Goal: Book appointment/travel/reservation

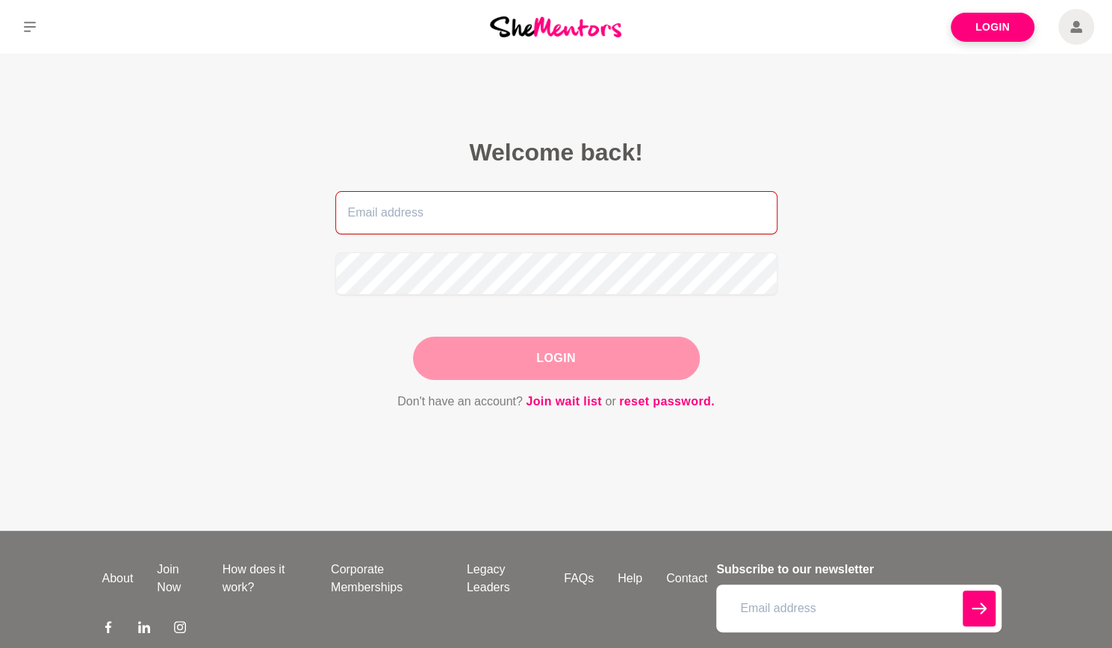
type input "[PERSON_NAME][EMAIL_ADDRESS][DOMAIN_NAME]"
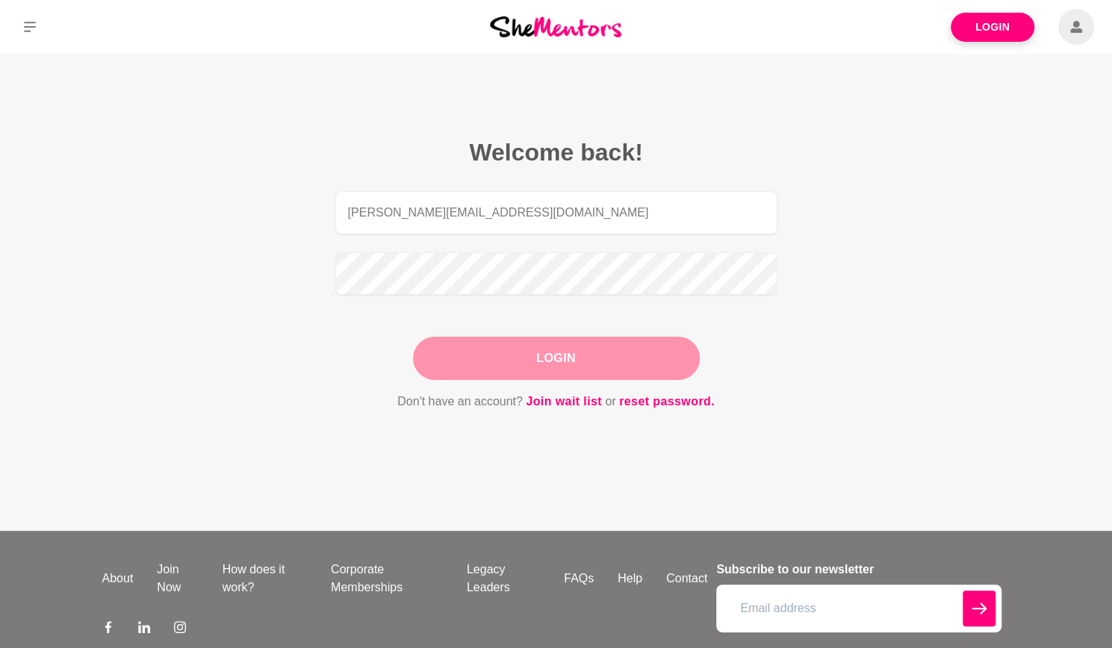
click at [577, 349] on div "Login" at bounding box center [556, 358] width 287 height 43
click at [569, 364] on button "Login" at bounding box center [556, 358] width 287 height 43
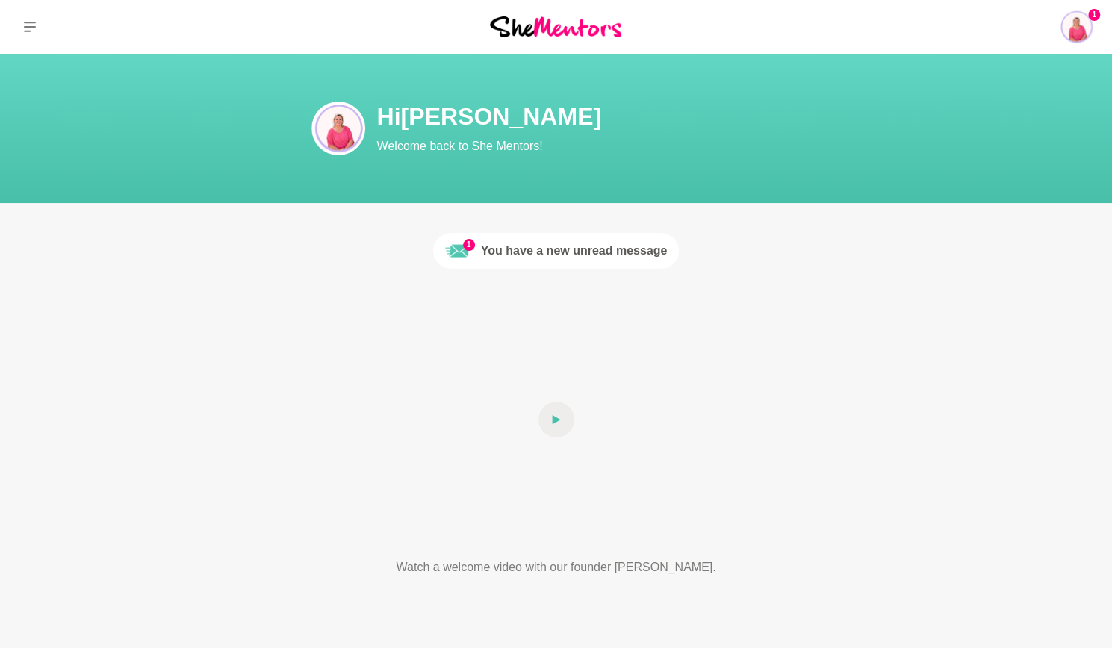
click at [589, 253] on div "You have a new unread message" at bounding box center [574, 251] width 187 height 18
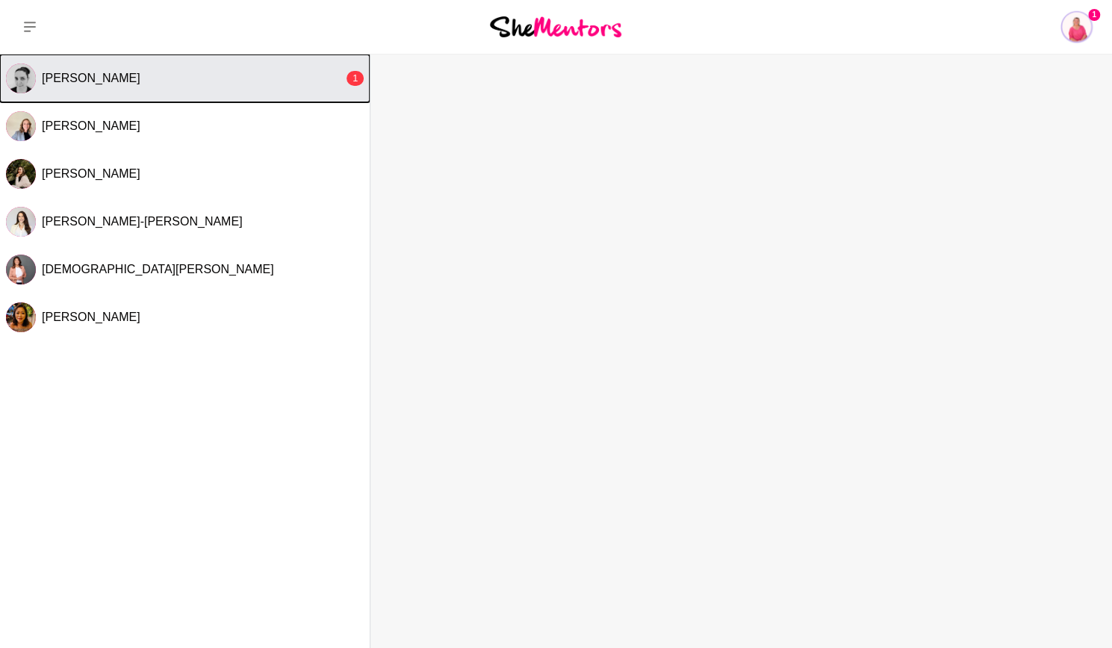
click at [131, 71] on div "Erin" at bounding box center [193, 78] width 302 height 15
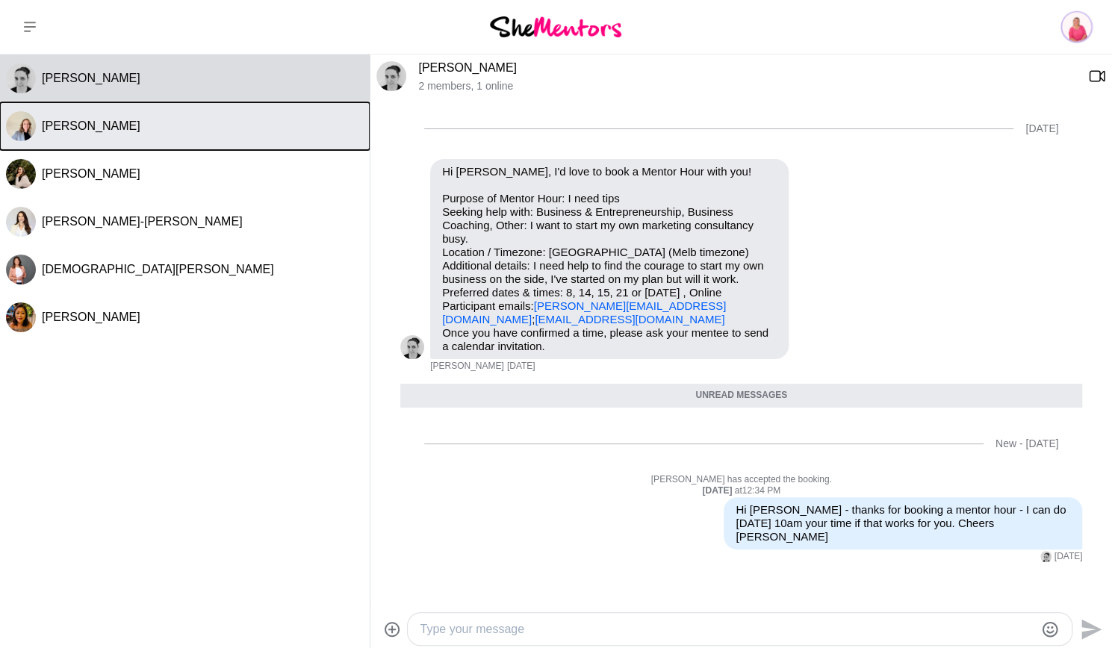
click at [181, 126] on div "Sarah Howell" at bounding box center [203, 126] width 322 height 15
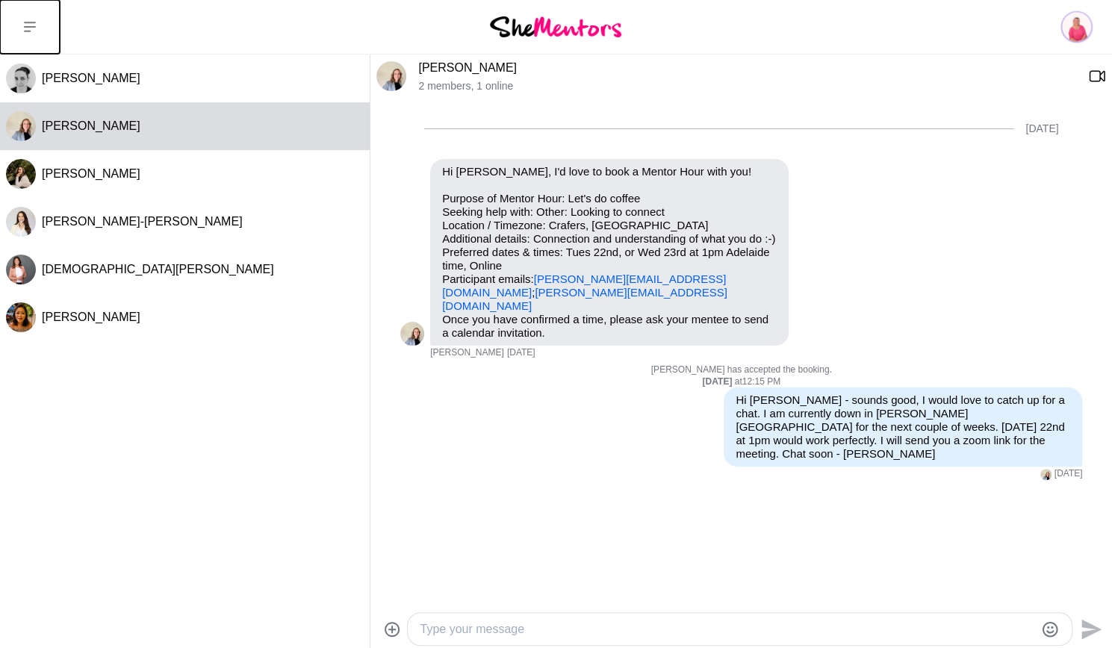
click at [28, 31] on icon at bounding box center [30, 27] width 12 height 10
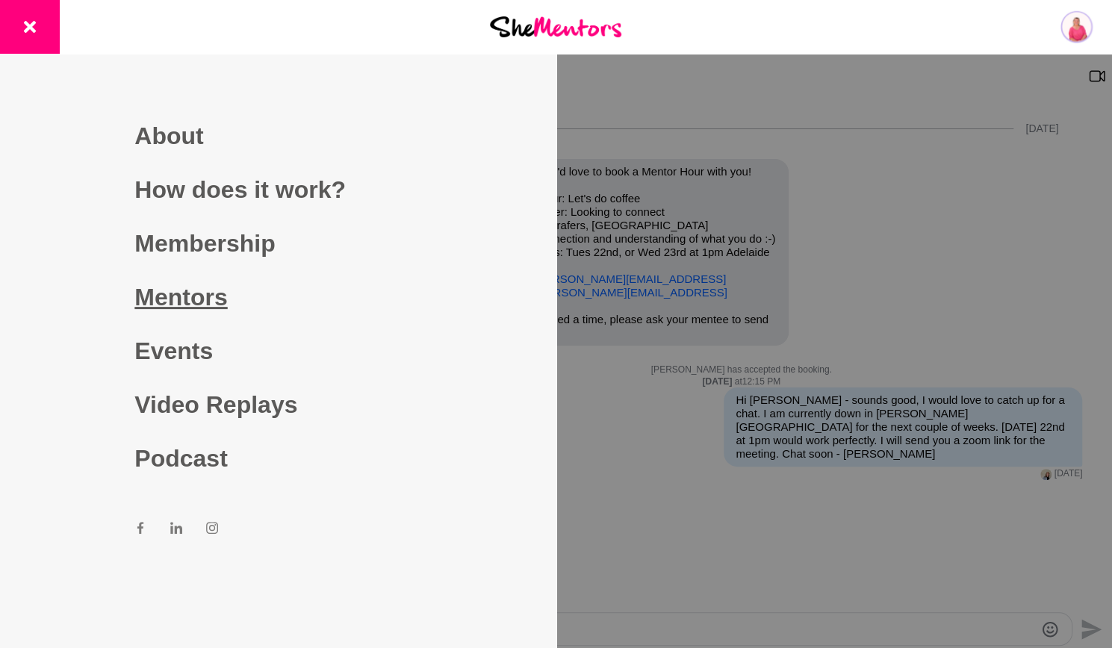
click at [212, 299] on link "Mentors" at bounding box center [277, 297] width 287 height 54
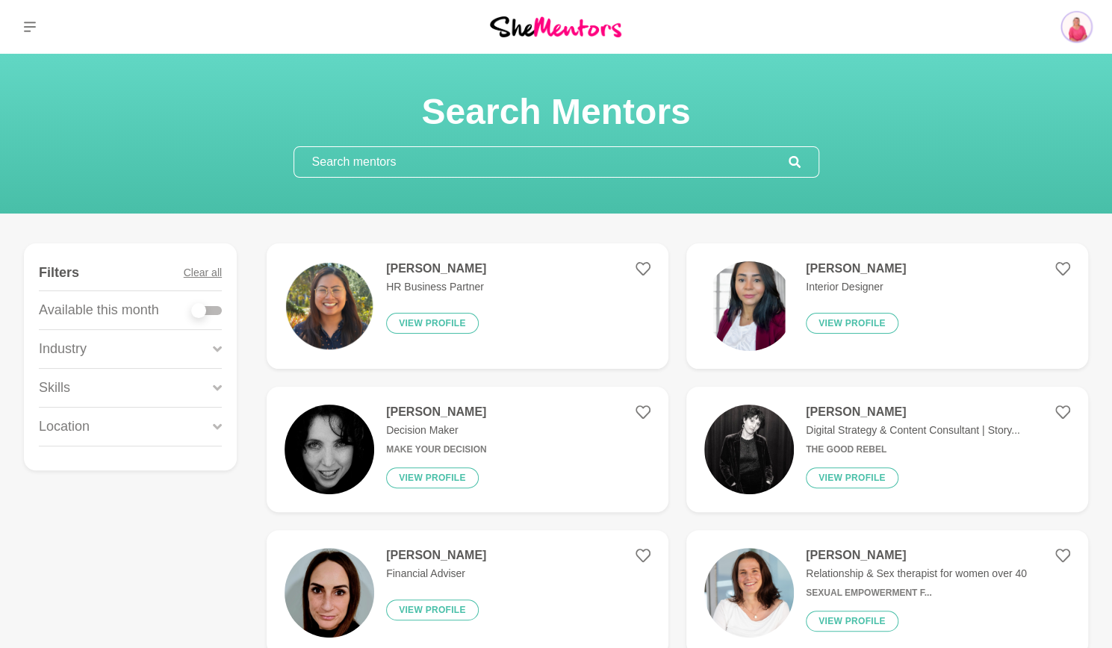
click at [511, 164] on input "text" at bounding box center [541, 162] width 495 height 30
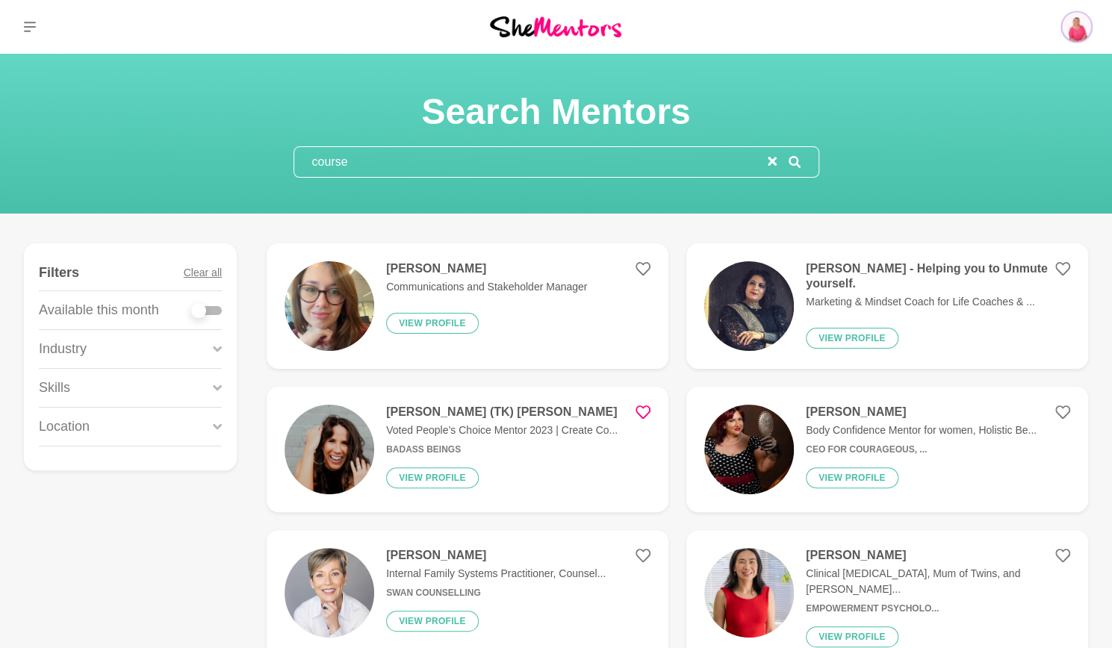
type input "course"
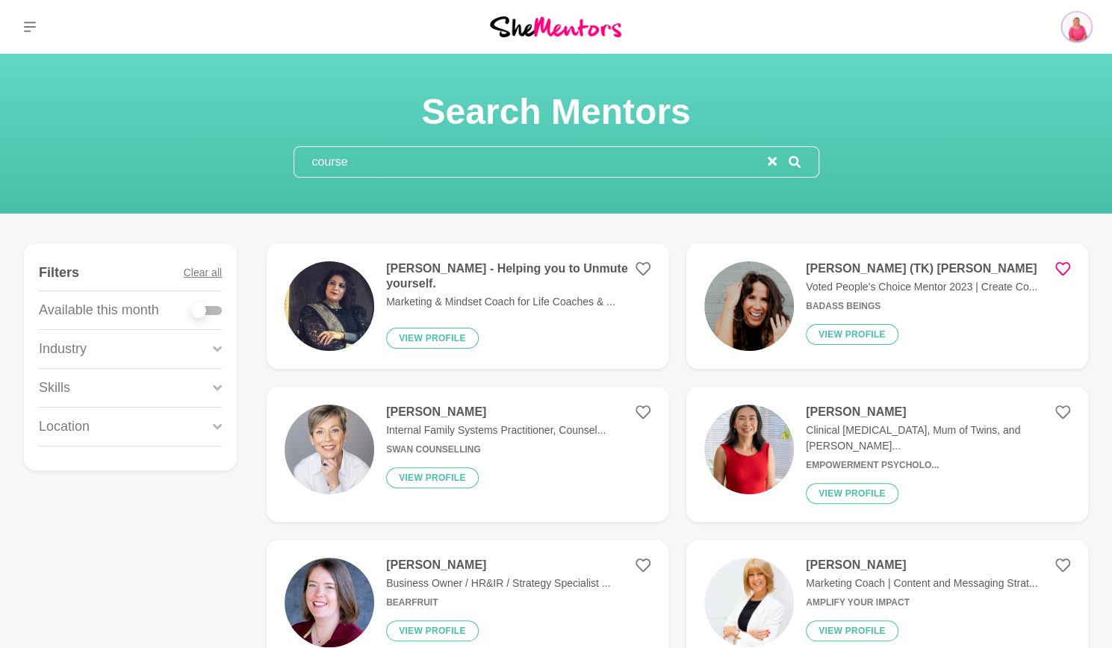
click at [862, 267] on h4 "Taliah-Kate (TK) Byron" at bounding box center [922, 268] width 232 height 15
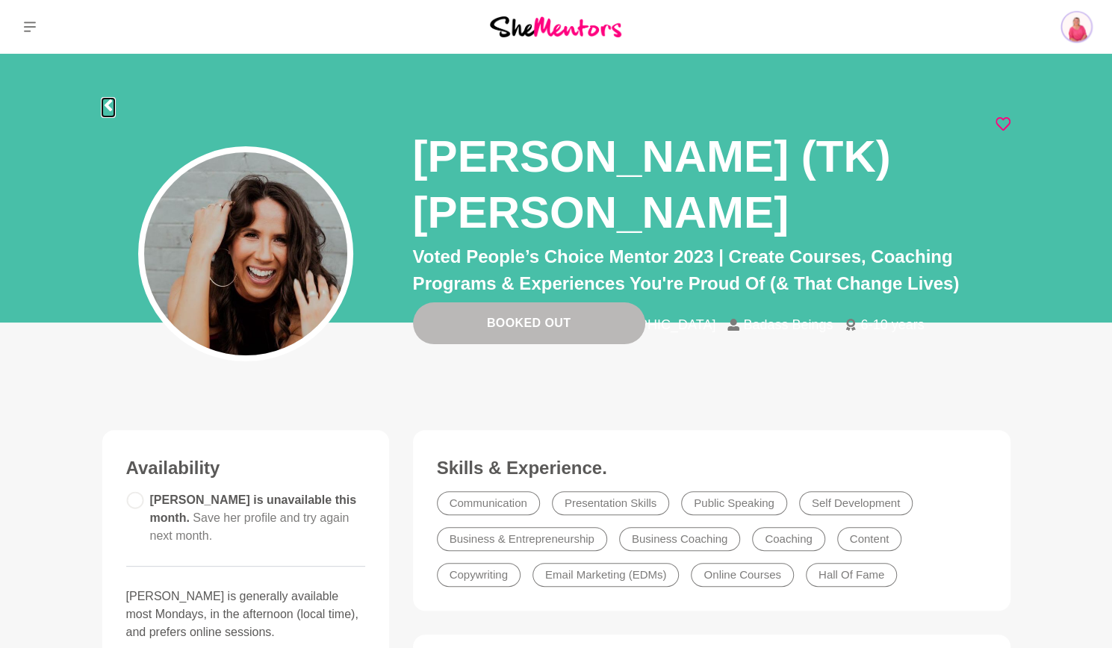
click at [109, 104] on icon at bounding box center [107, 105] width 7 height 12
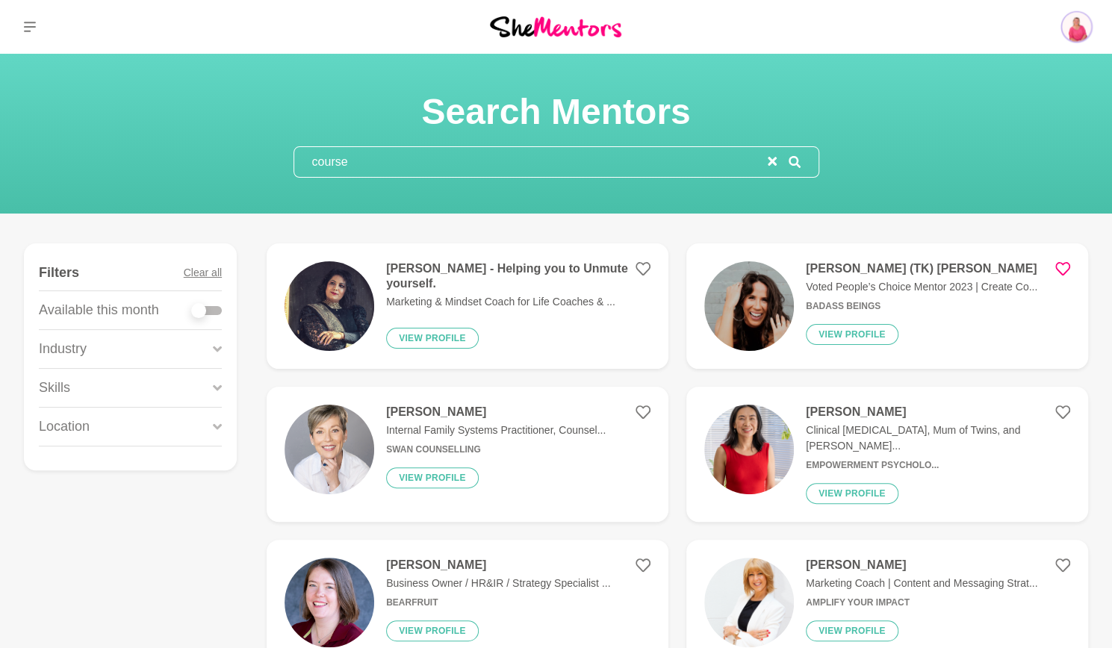
click at [424, 163] on input "course" at bounding box center [531, 162] width 474 height 30
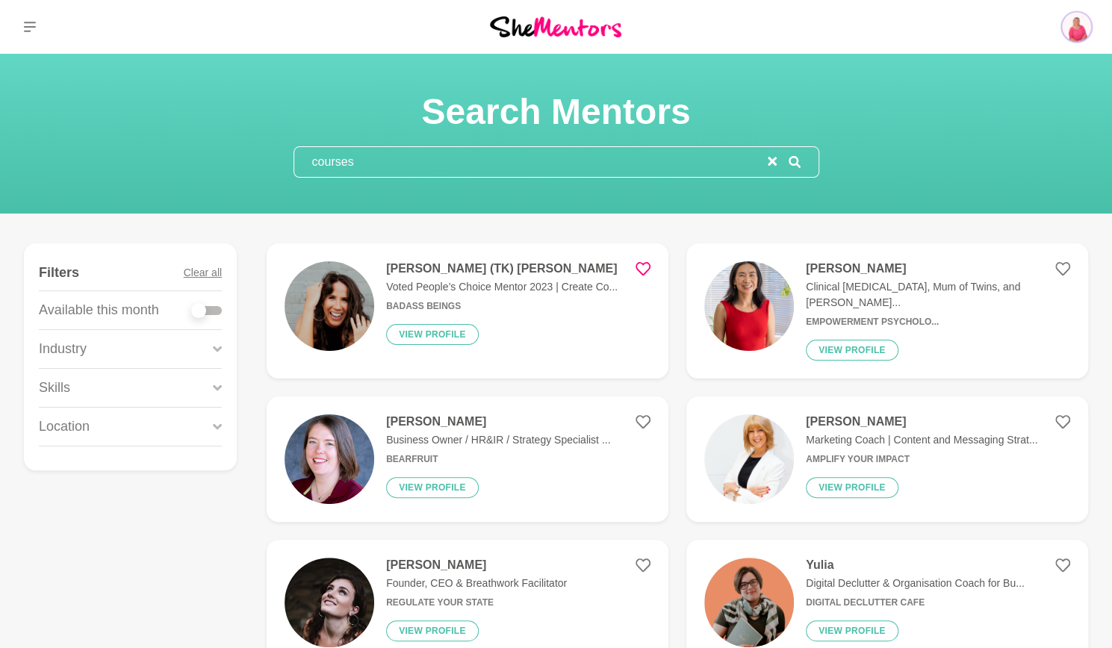
type input "course"
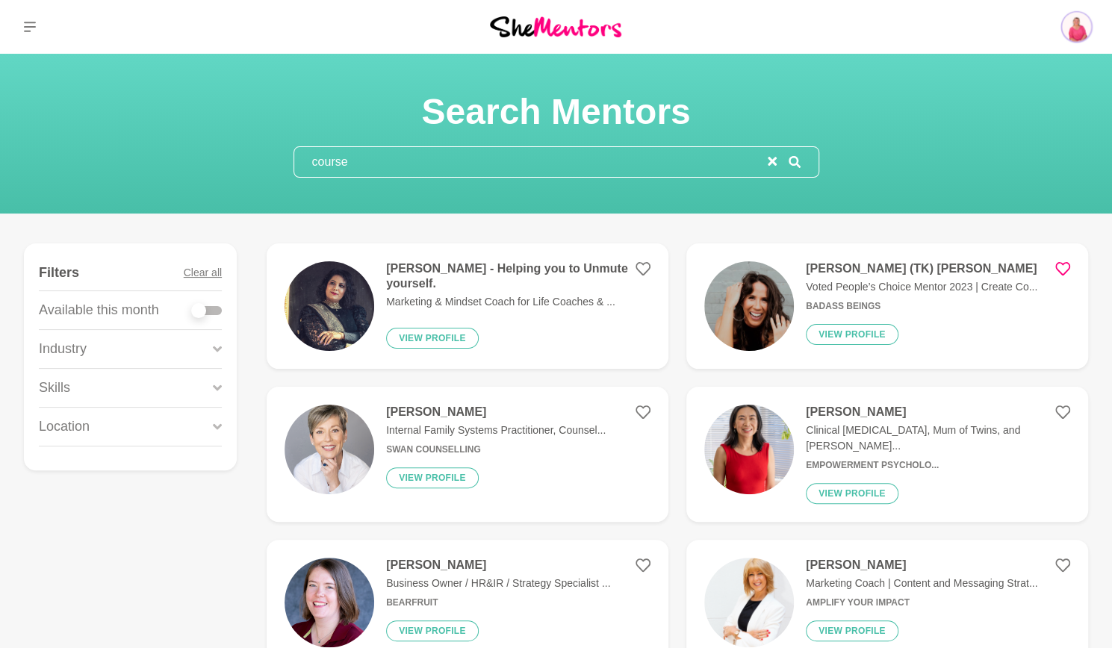
click at [201, 310] on div at bounding box center [198, 310] width 15 height 15
checkbox input "true"
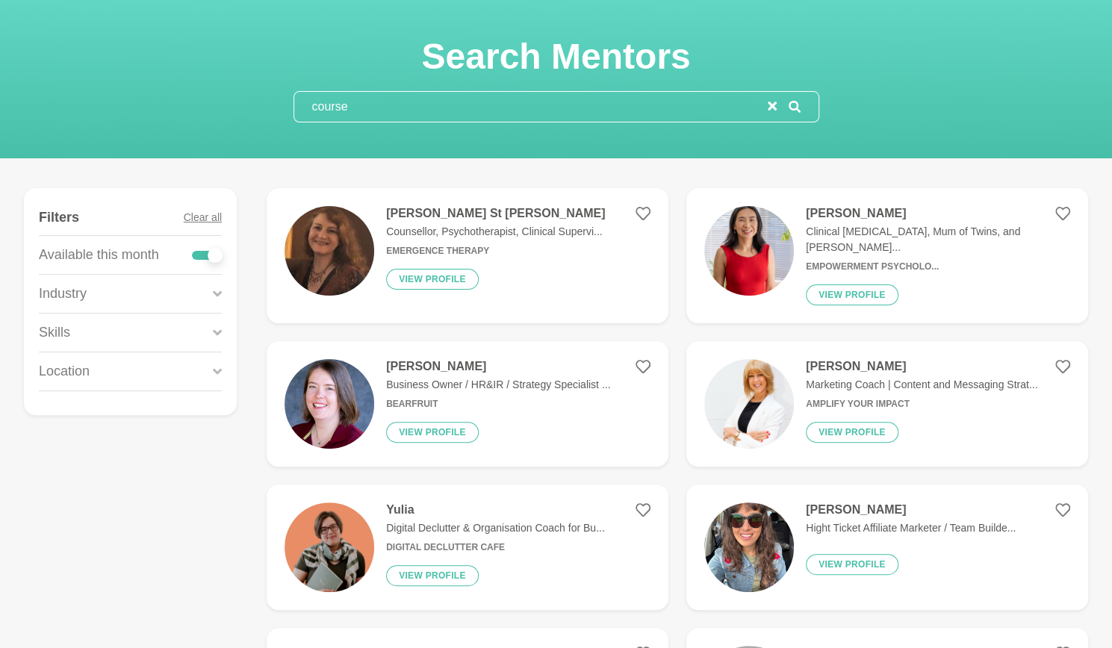
scroll to position [75, 0]
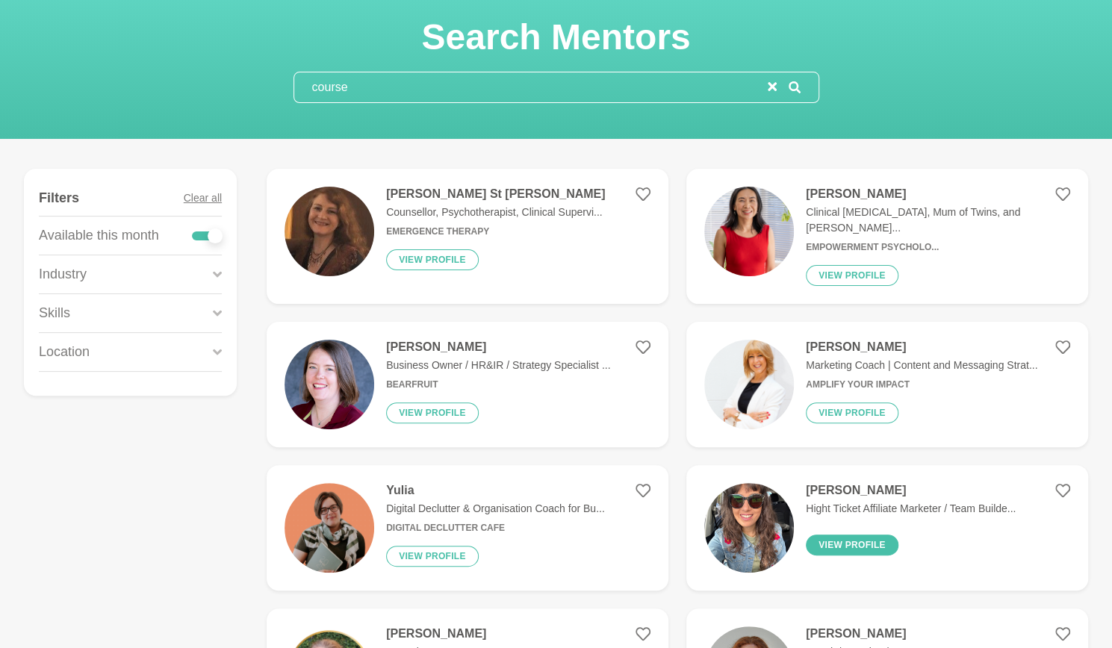
click at [873, 535] on button "View profile" at bounding box center [852, 545] width 93 height 21
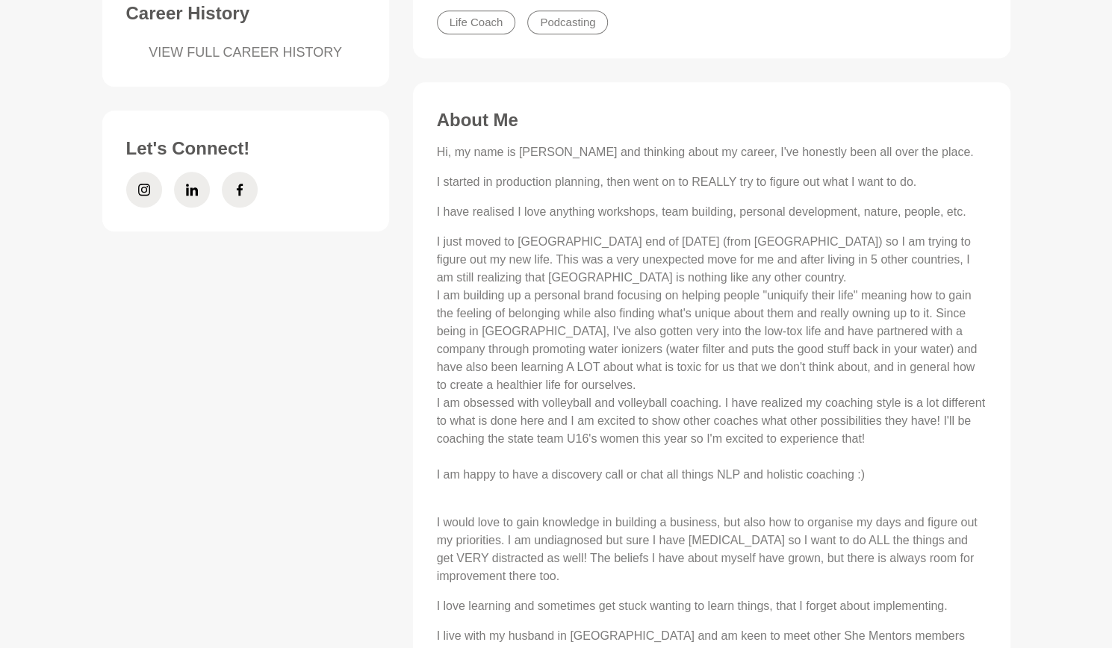
scroll to position [747, 0]
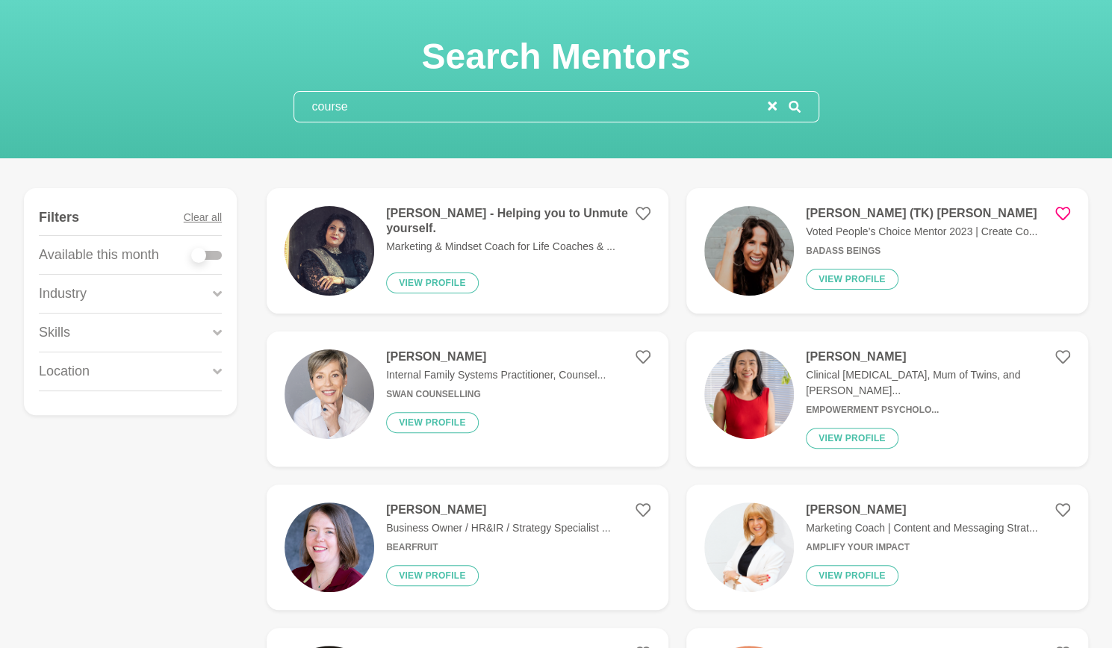
scroll to position [224, 0]
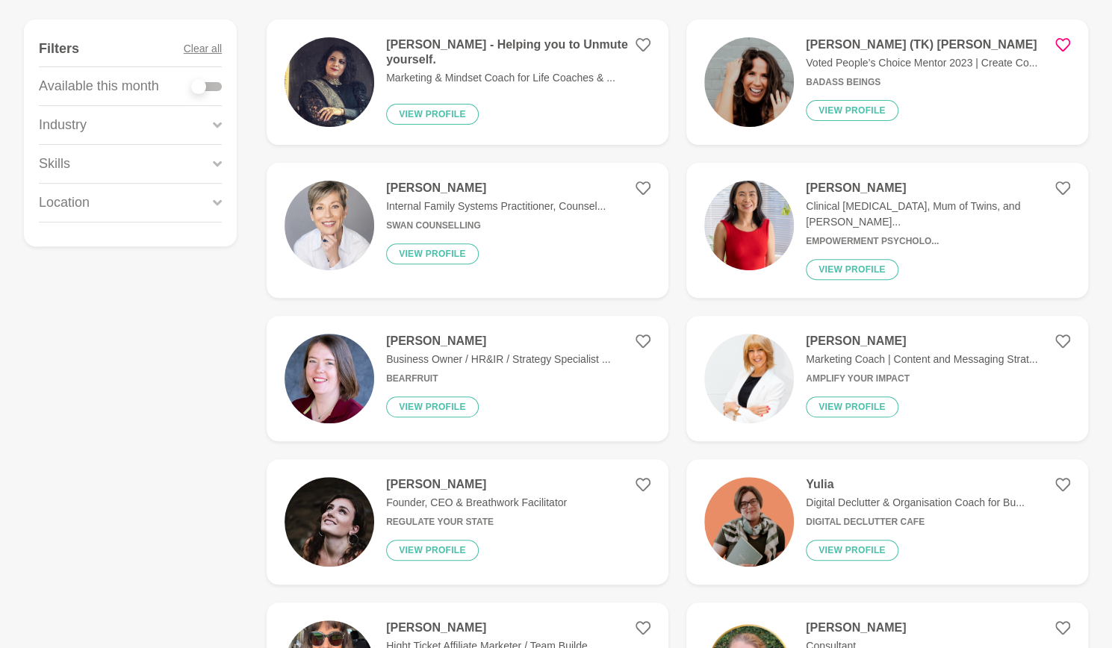
click at [208, 84] on div at bounding box center [207, 86] width 30 height 9
checkbox input "true"
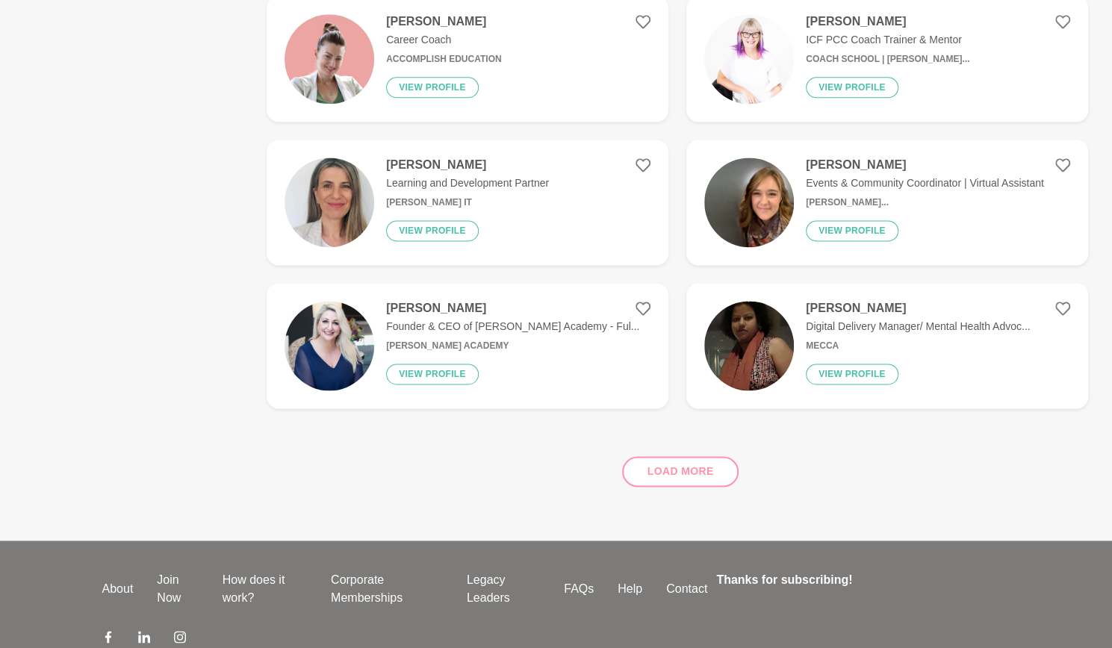
scroll to position [1121, 0]
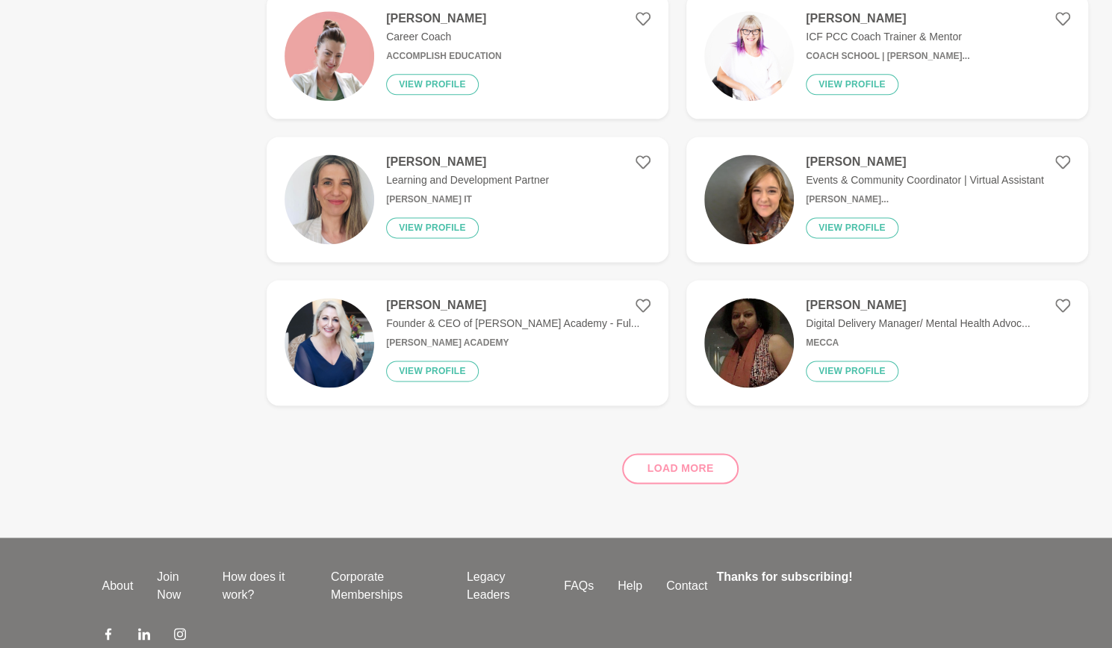
click at [701, 460] on div "Load more" at bounding box center [678, 463] width 822 height 90
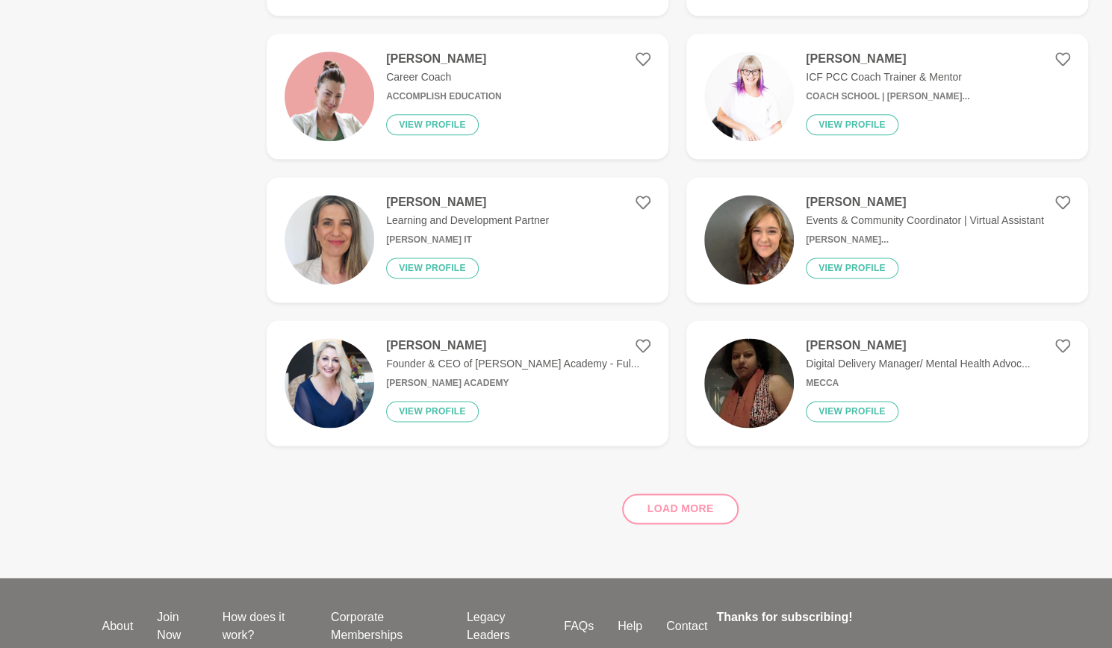
scroll to position [1197, 0]
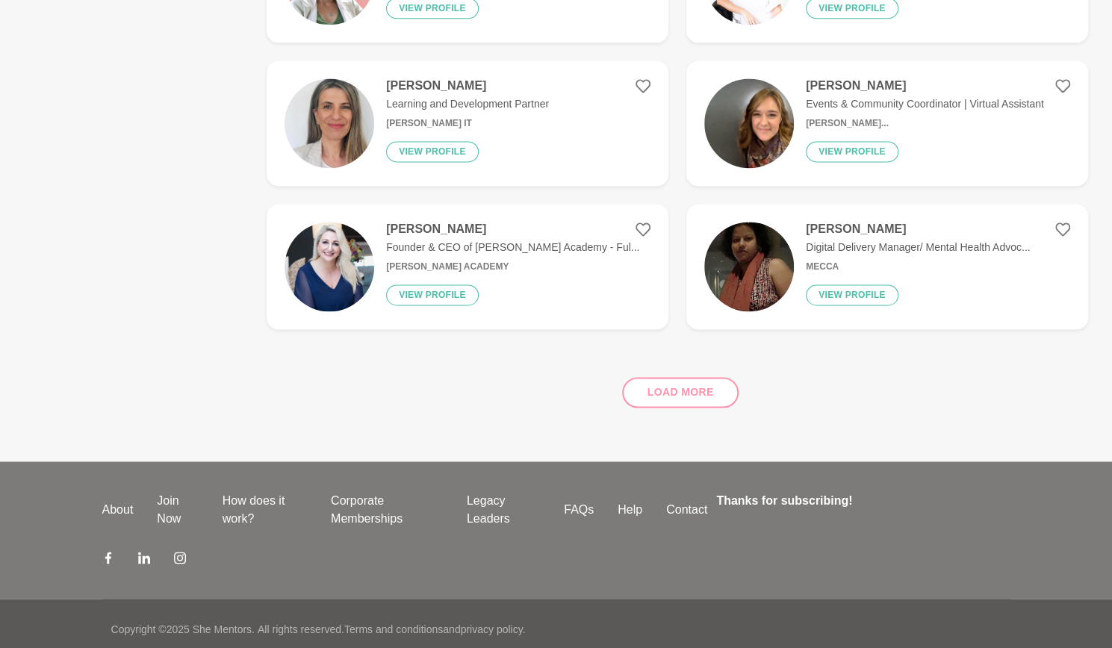
click at [695, 380] on div "Load more" at bounding box center [678, 386] width 822 height 90
click at [681, 381] on div "Load more" at bounding box center [678, 386] width 822 height 90
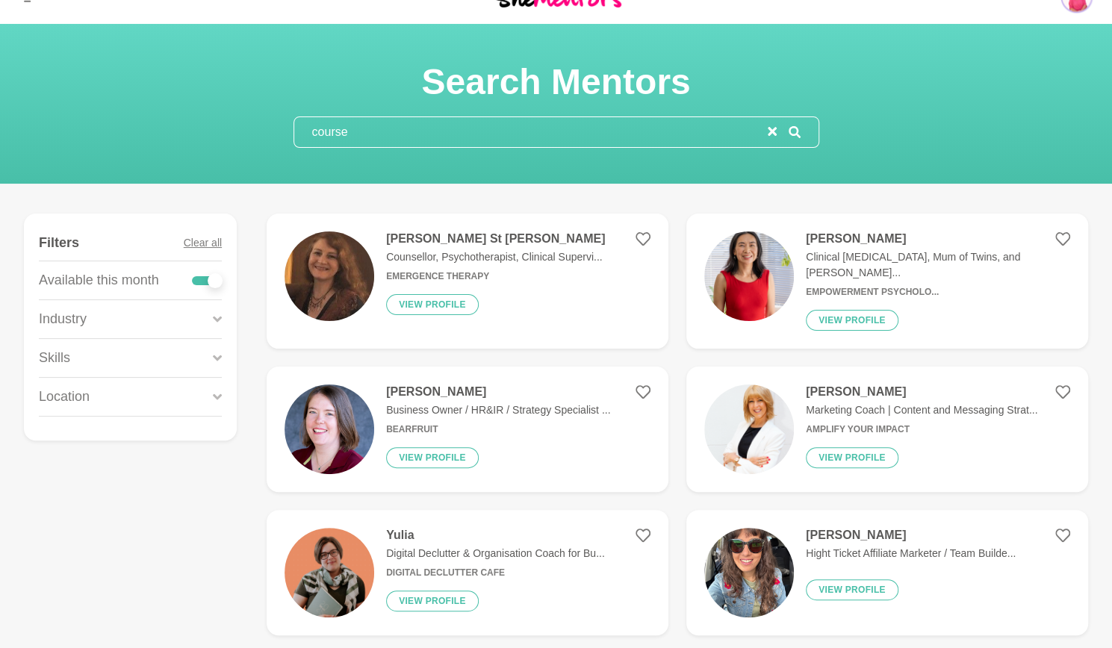
scroll to position [1, 0]
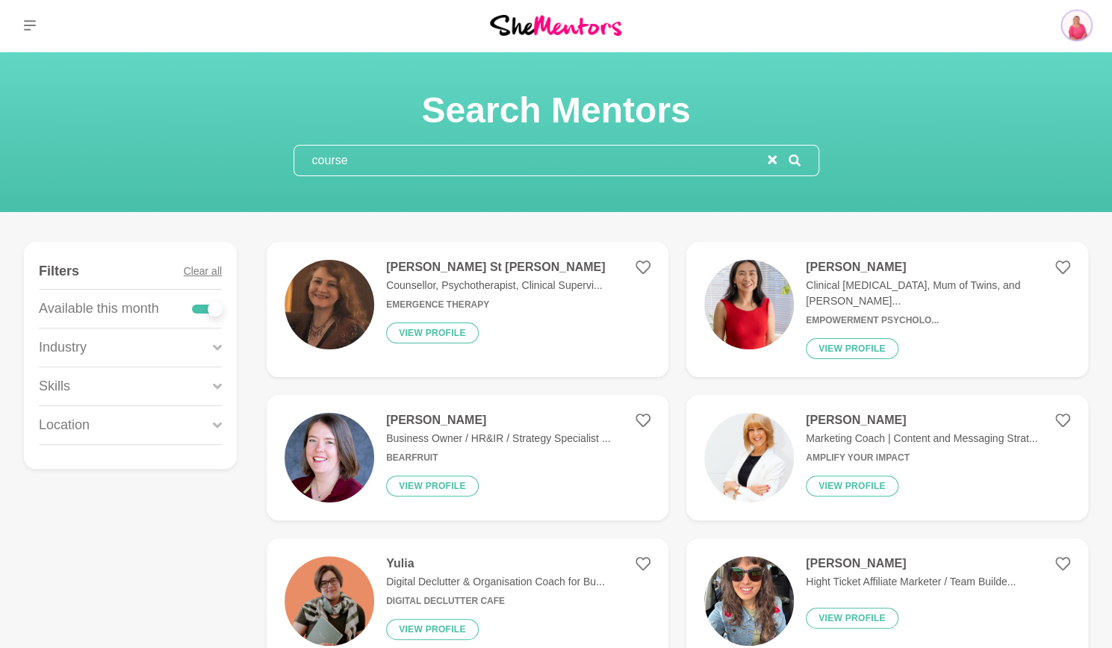
drag, startPoint x: 465, startPoint y: 151, endPoint x: 288, endPoint y: 150, distance: 176.3
click at [288, 150] on section "Search Mentors course" at bounding box center [557, 132] width 574 height 88
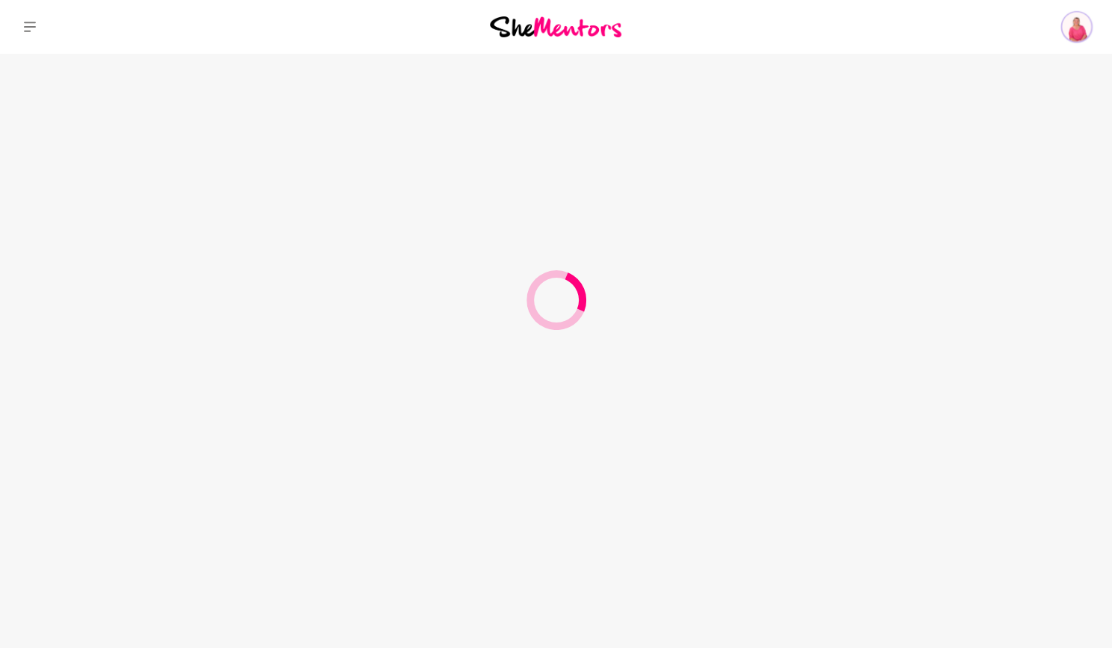
scroll to position [0, 0]
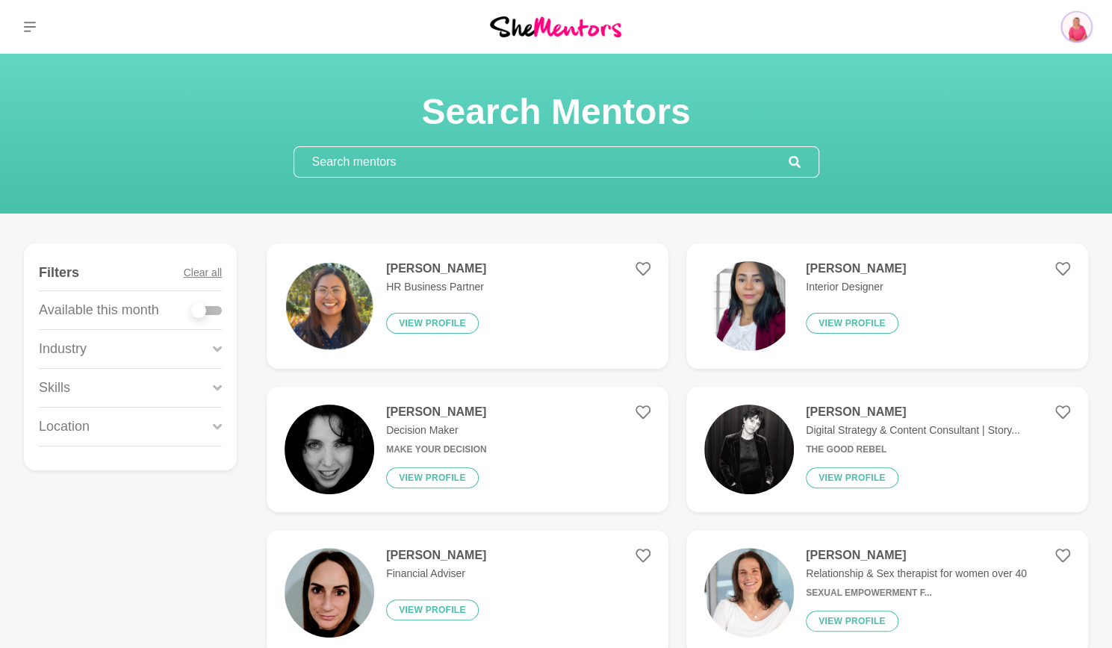
click at [197, 309] on div at bounding box center [198, 310] width 15 height 15
checkbox input "true"
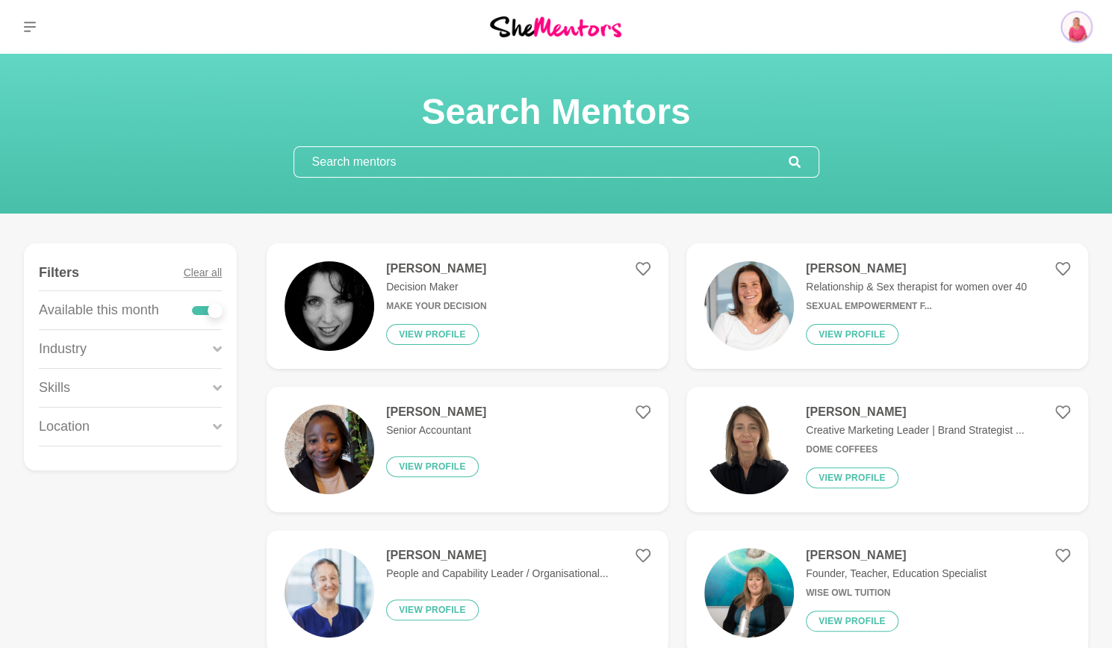
click at [441, 161] on input "text" at bounding box center [541, 162] width 495 height 30
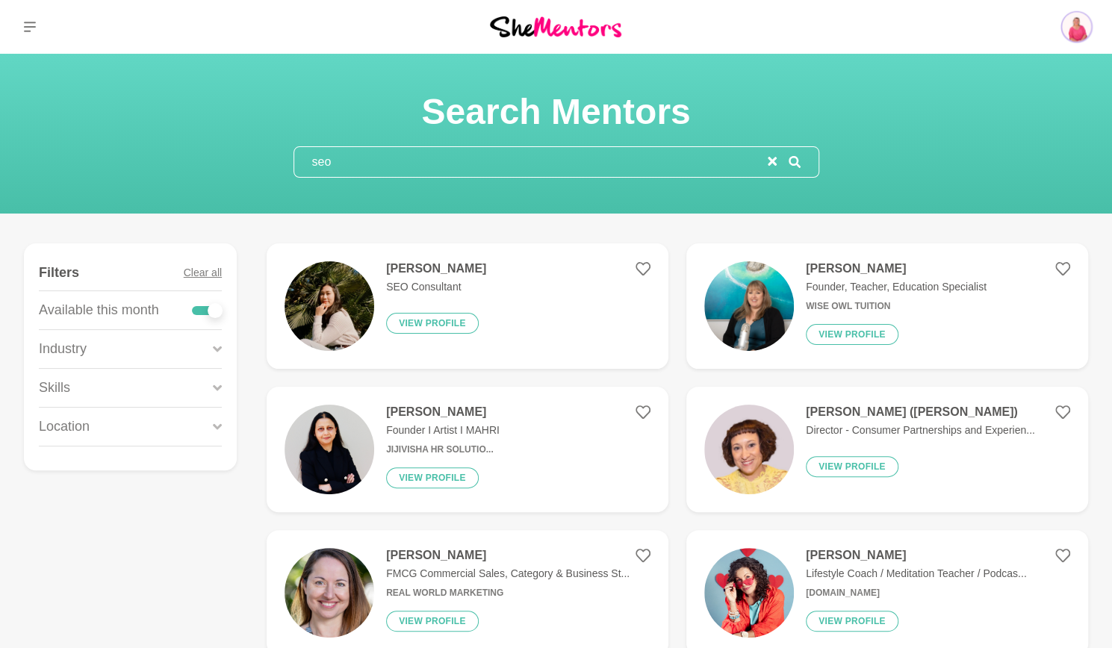
type input "seo"
drag, startPoint x: 357, startPoint y: 158, endPoint x: 285, endPoint y: 158, distance: 72.5
click at [285, 158] on section "Search Mentors seo" at bounding box center [557, 134] width 574 height 88
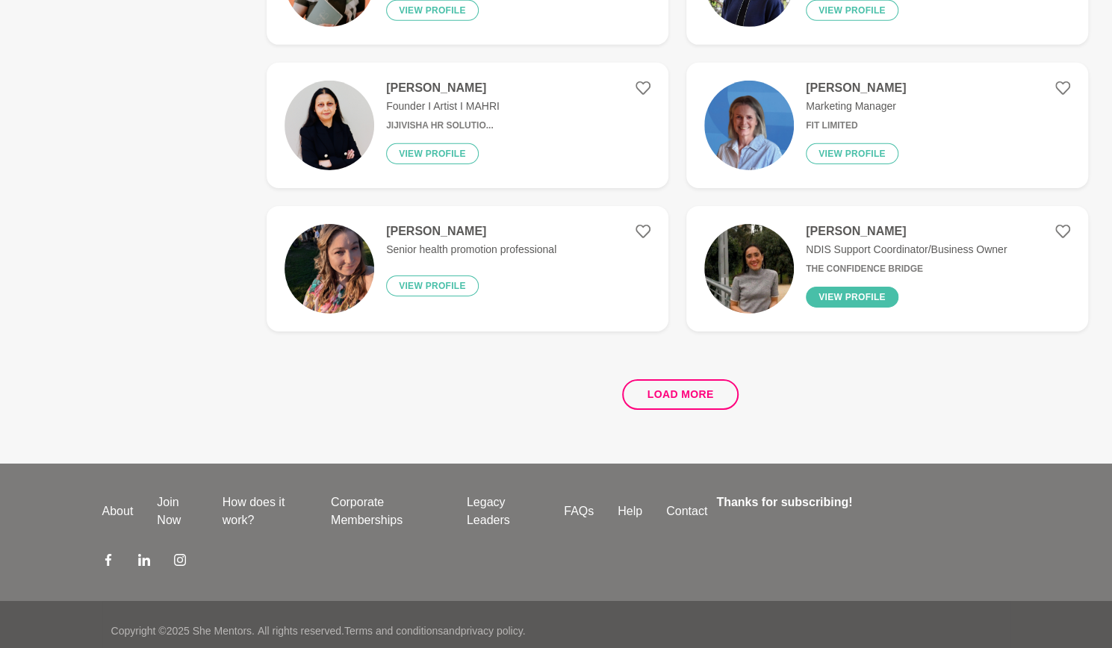
scroll to position [2764, 0]
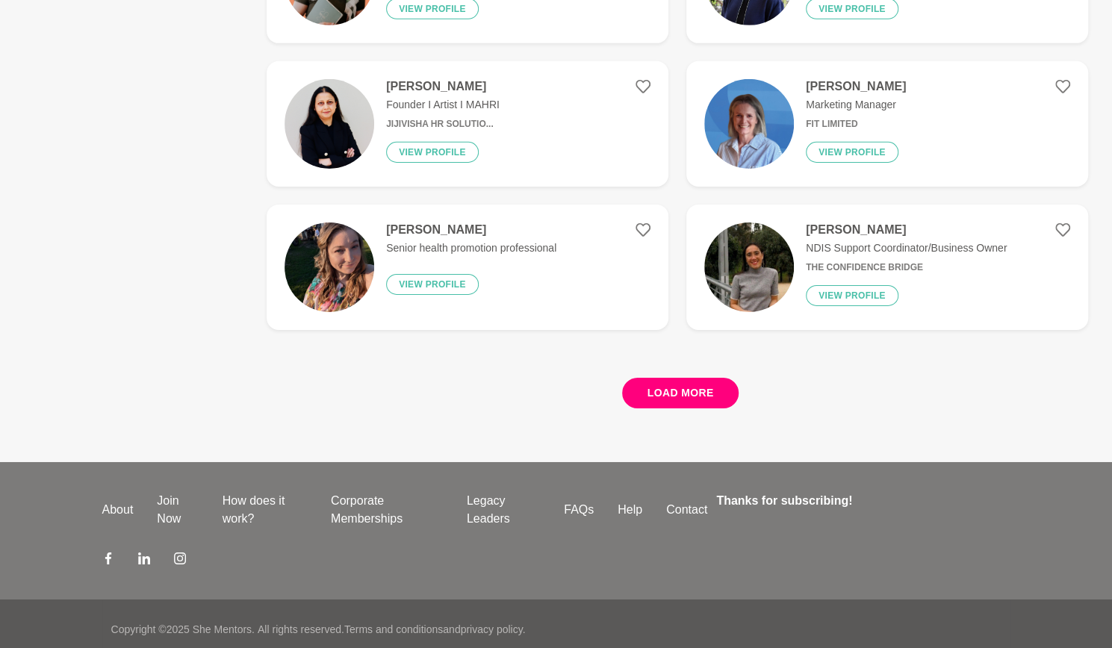
click at [720, 398] on button "Load more" at bounding box center [680, 393] width 117 height 31
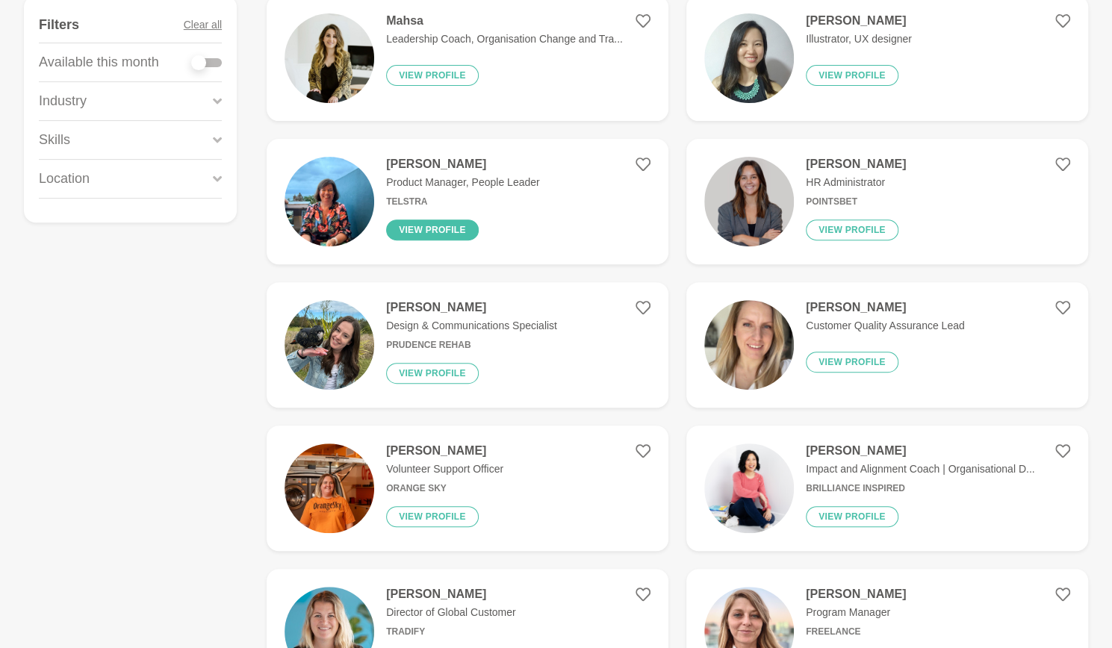
scroll to position [299, 0]
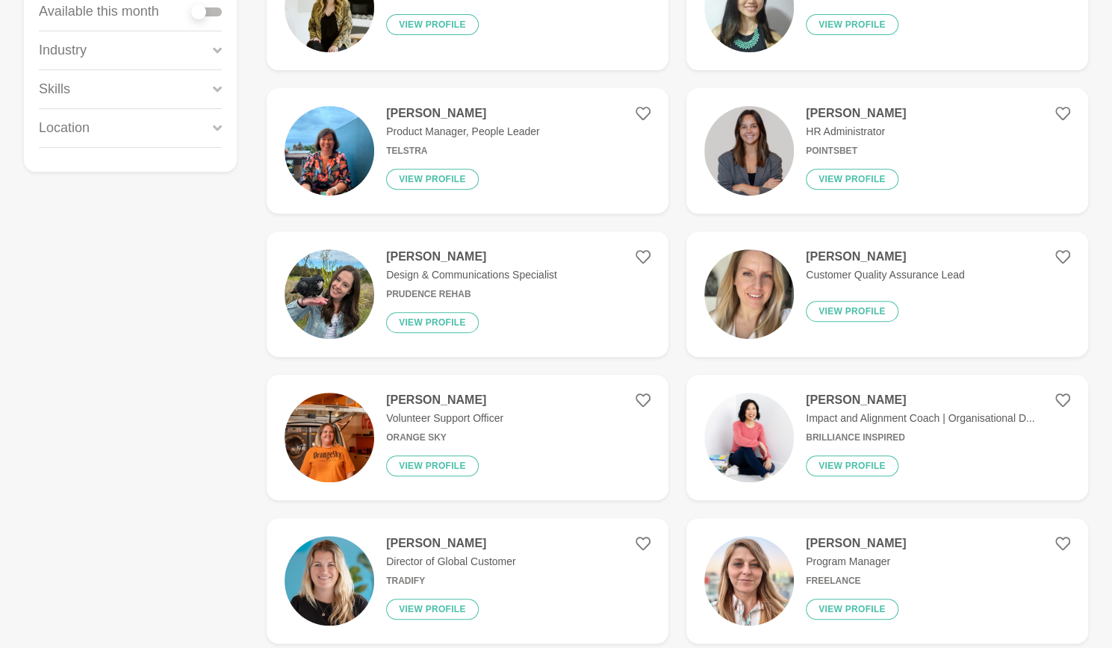
click at [204, 19] on div at bounding box center [207, 11] width 30 height 20
click at [202, 10] on div at bounding box center [198, 11] width 15 height 15
checkbox input "true"
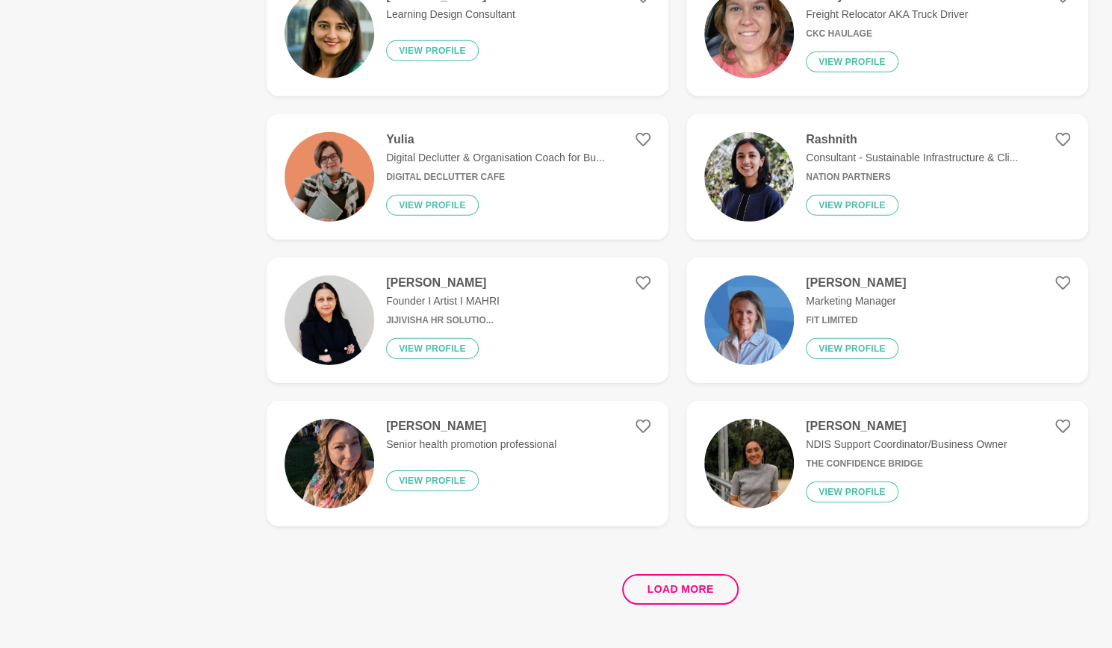
scroll to position [2774, 0]
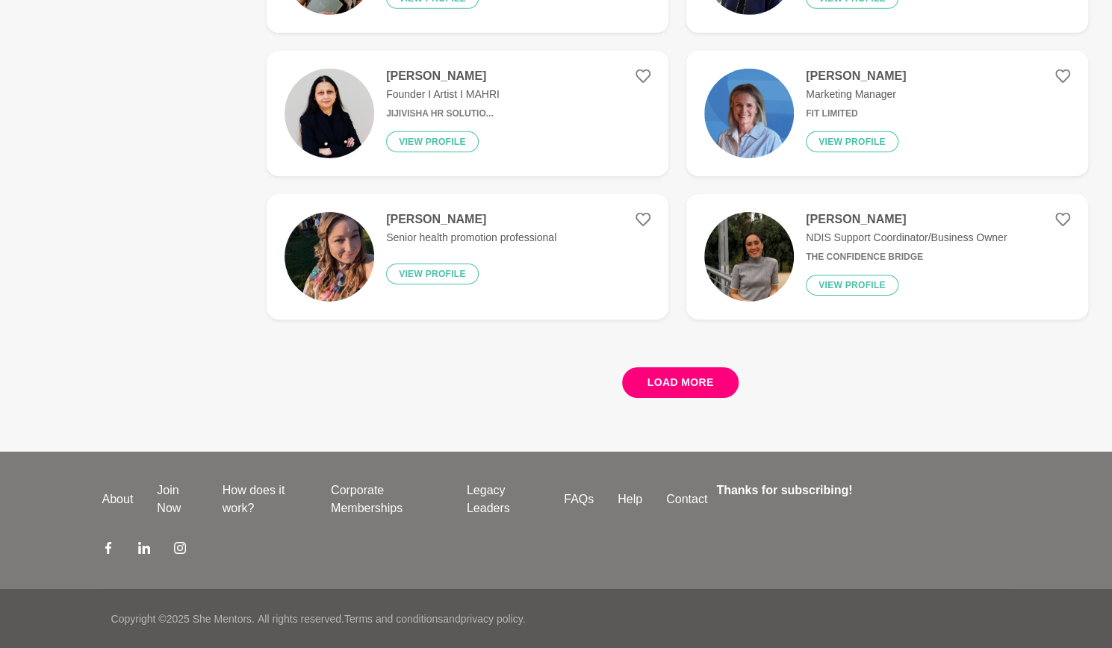
click at [691, 390] on button "Load more" at bounding box center [680, 383] width 117 height 31
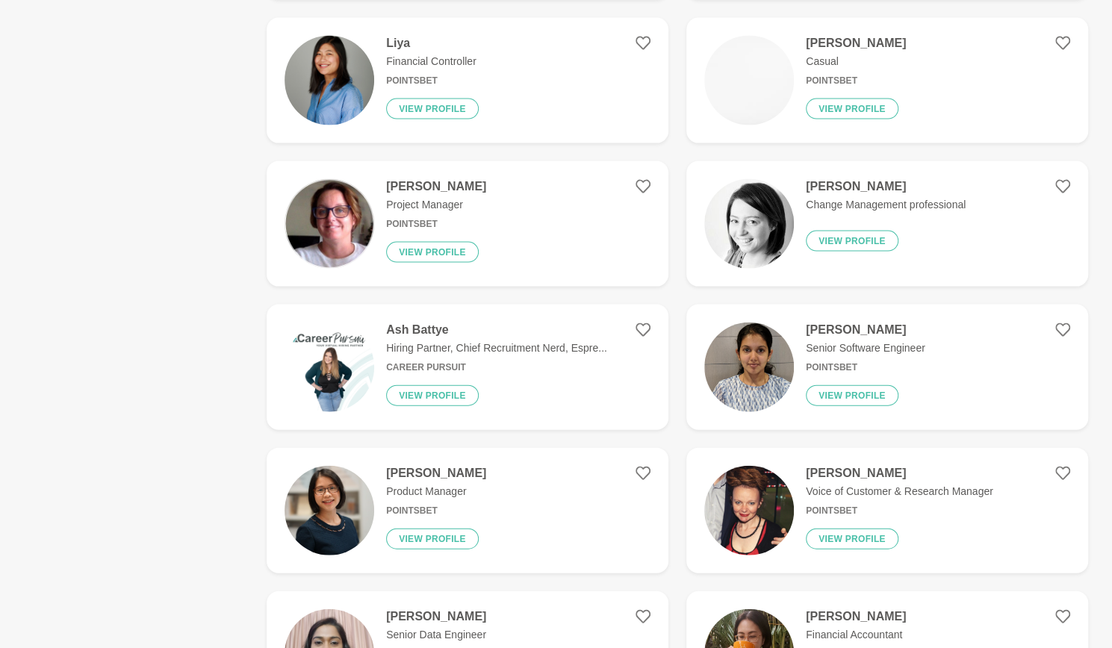
scroll to position [5314, 0]
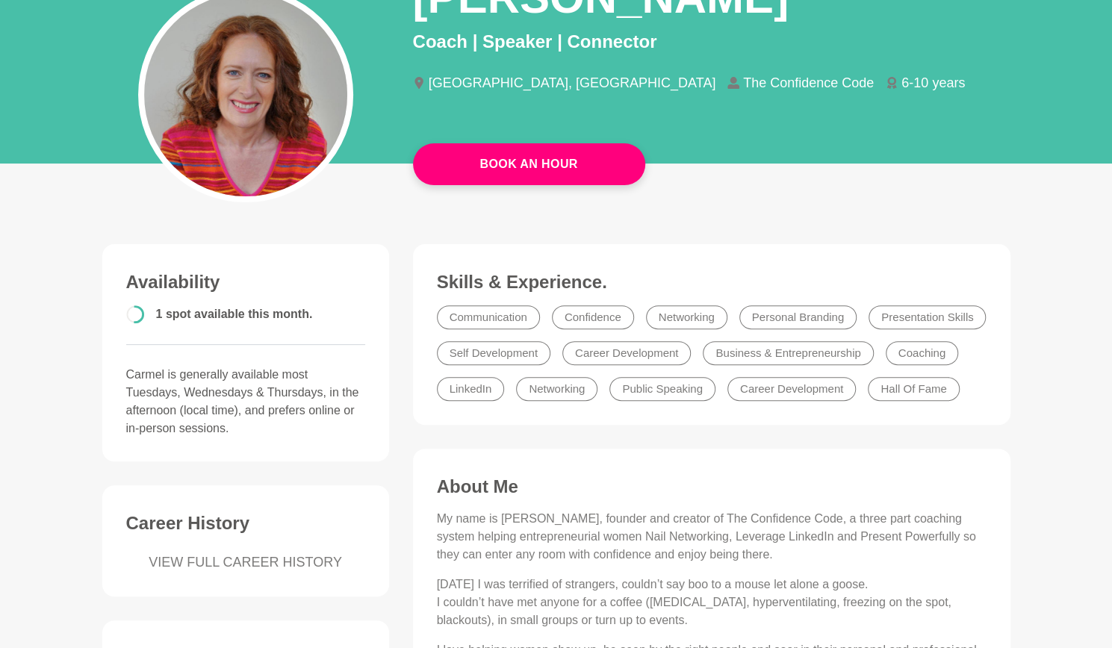
scroll to position [75, 0]
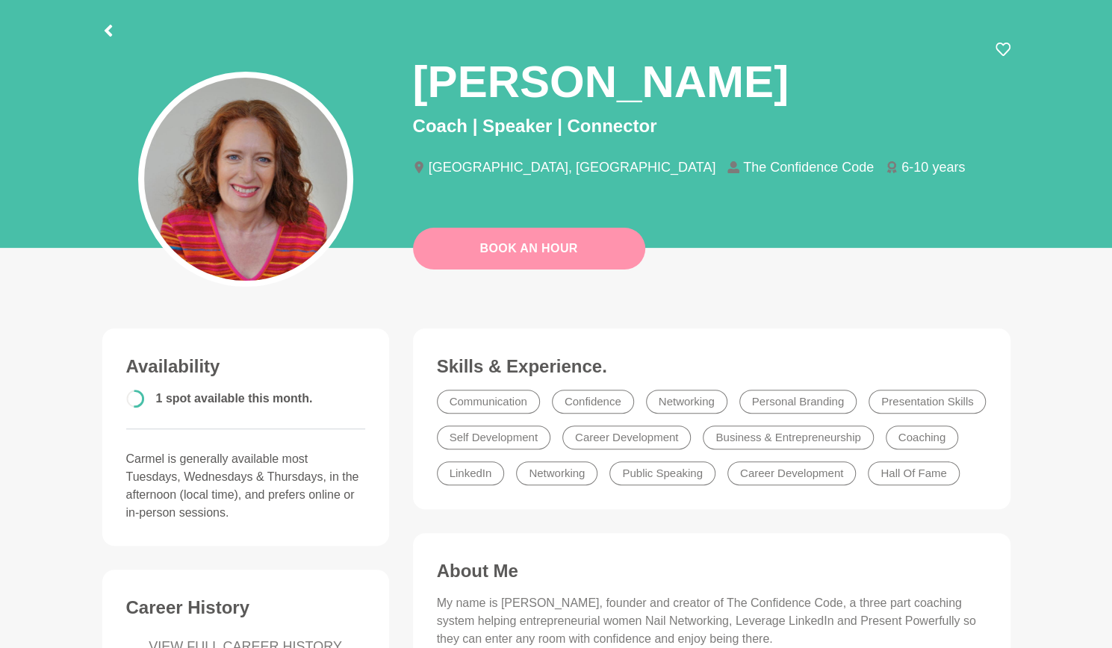
click at [551, 247] on link "Book An Hour" at bounding box center [529, 249] width 232 height 42
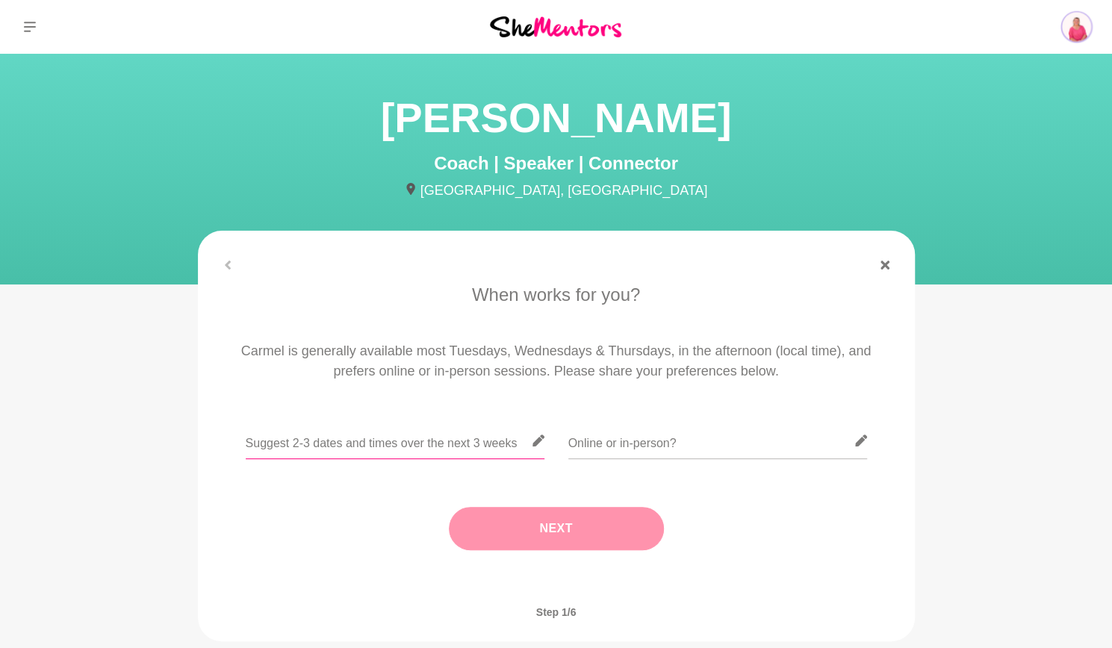
click at [497, 447] on input "text" at bounding box center [395, 441] width 299 height 37
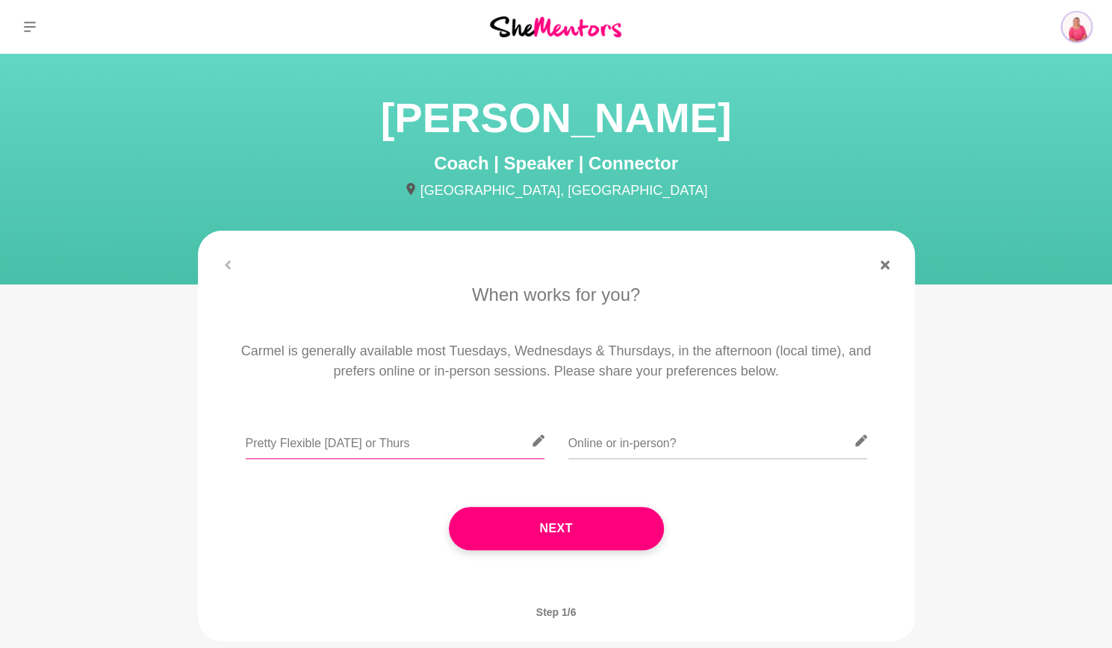
type input "Pretty Flexible next week Wed or Thurs"
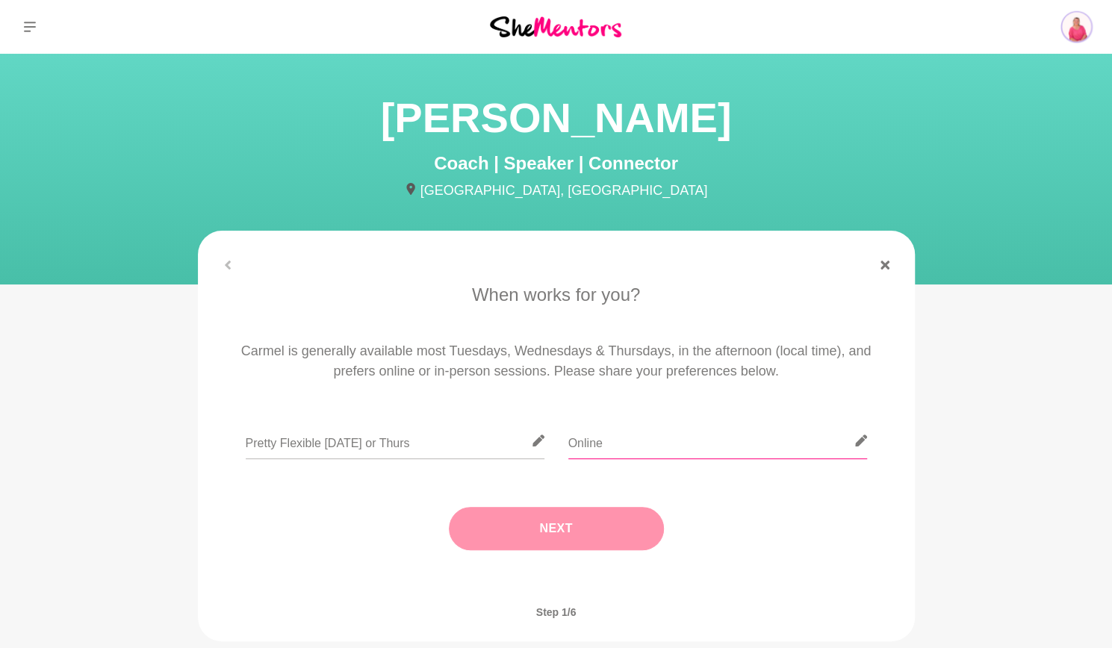
type input "Online"
click at [533, 531] on button "Next" at bounding box center [556, 528] width 215 height 43
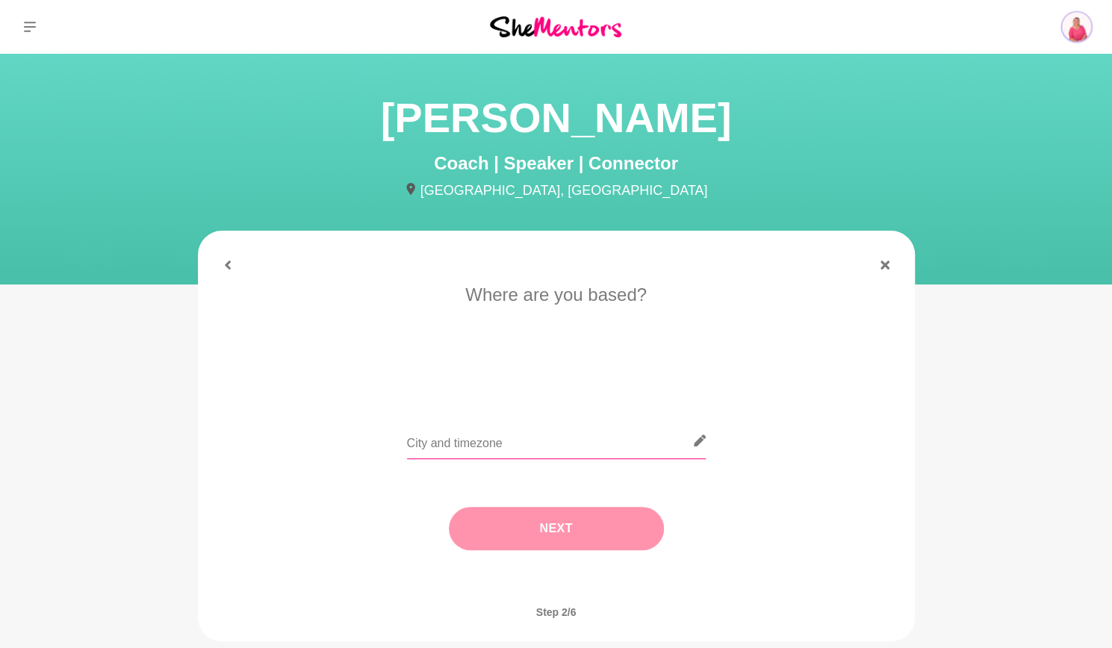
click at [503, 436] on input "text" at bounding box center [556, 441] width 299 height 37
type input "[GEOGRAPHIC_DATA]"
click at [586, 526] on button "Next" at bounding box center [556, 528] width 215 height 43
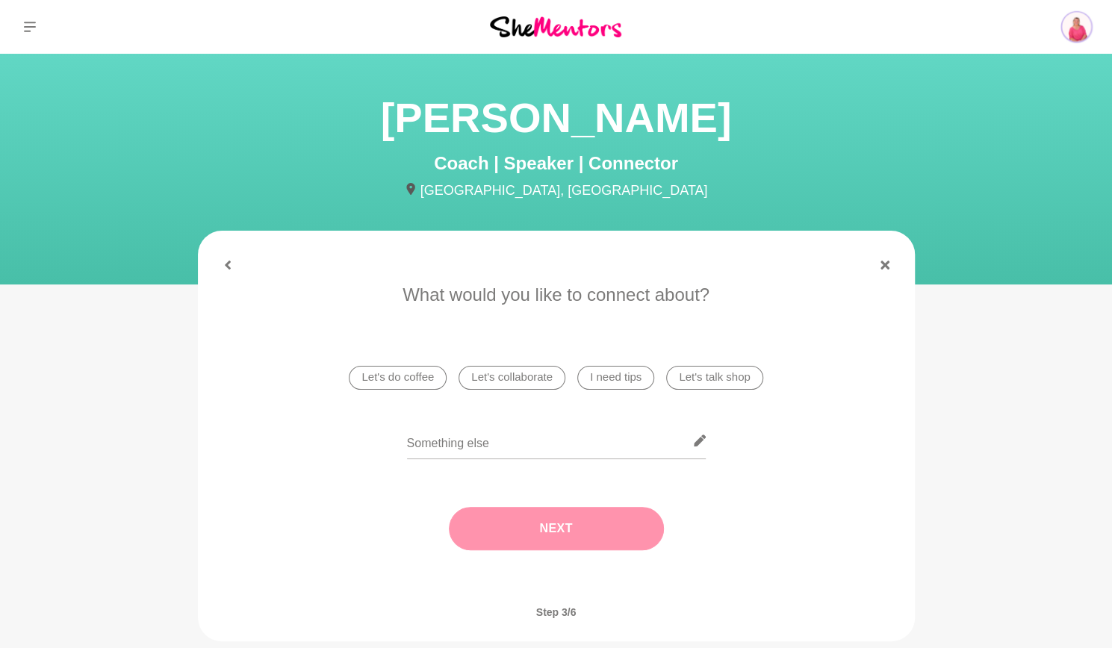
click at [419, 378] on li "Let's do coffee" at bounding box center [398, 378] width 98 height 24
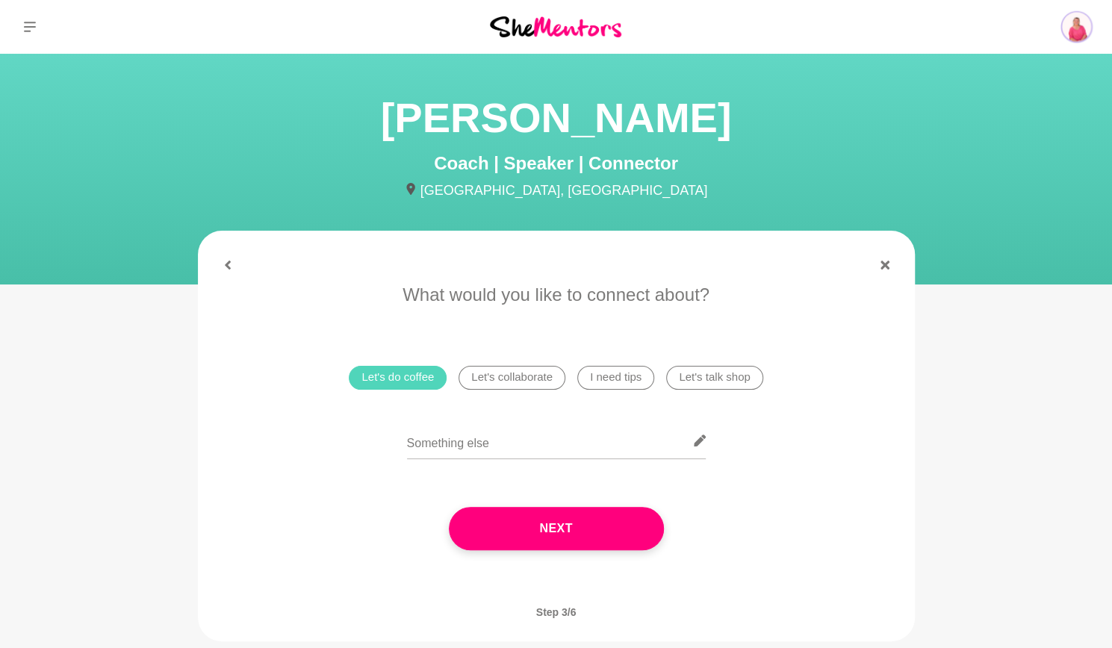
click at [616, 379] on li "I need tips" at bounding box center [615, 378] width 77 height 24
click at [527, 444] on input "text" at bounding box center [556, 441] width 299 height 37
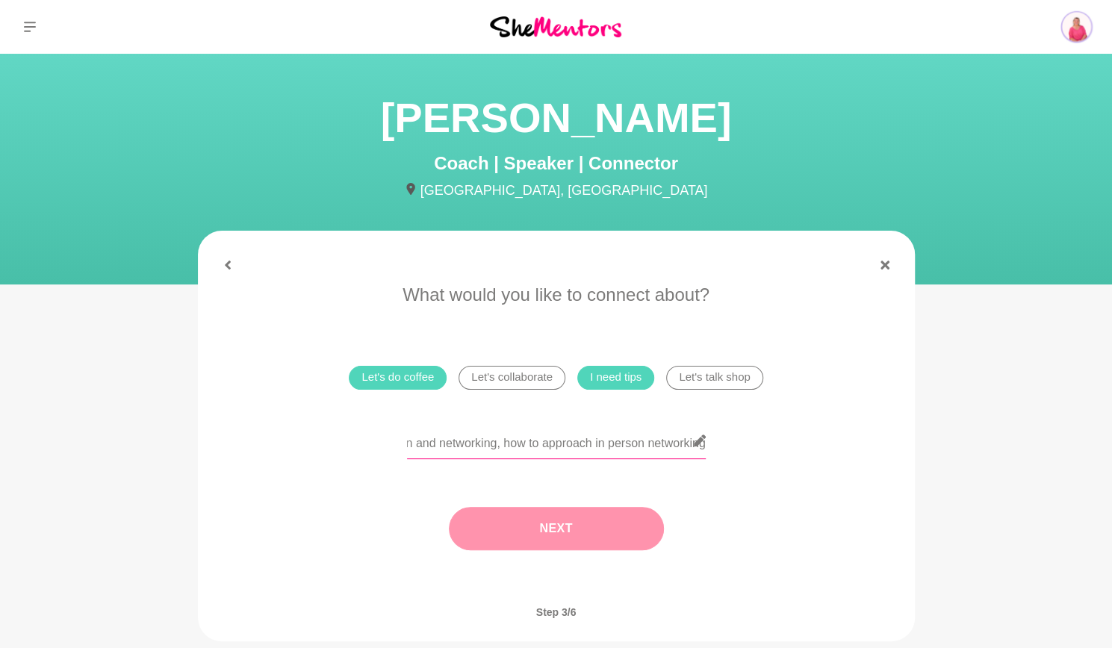
type input "Would love to chat about Linkedin and networking, how to approach in person net…"
click at [579, 527] on button "Next" at bounding box center [556, 528] width 215 height 43
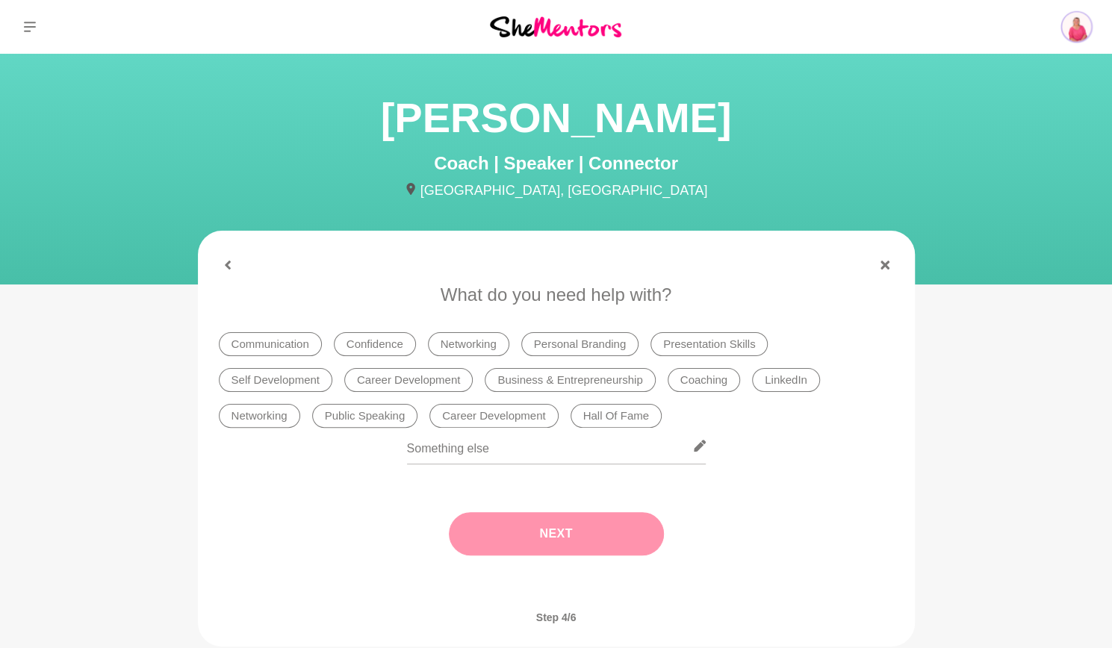
click at [589, 539] on div "Next" at bounding box center [556, 534] width 675 height 103
click at [490, 377] on li "Business & Entrepreneurship" at bounding box center [570, 380] width 170 height 24
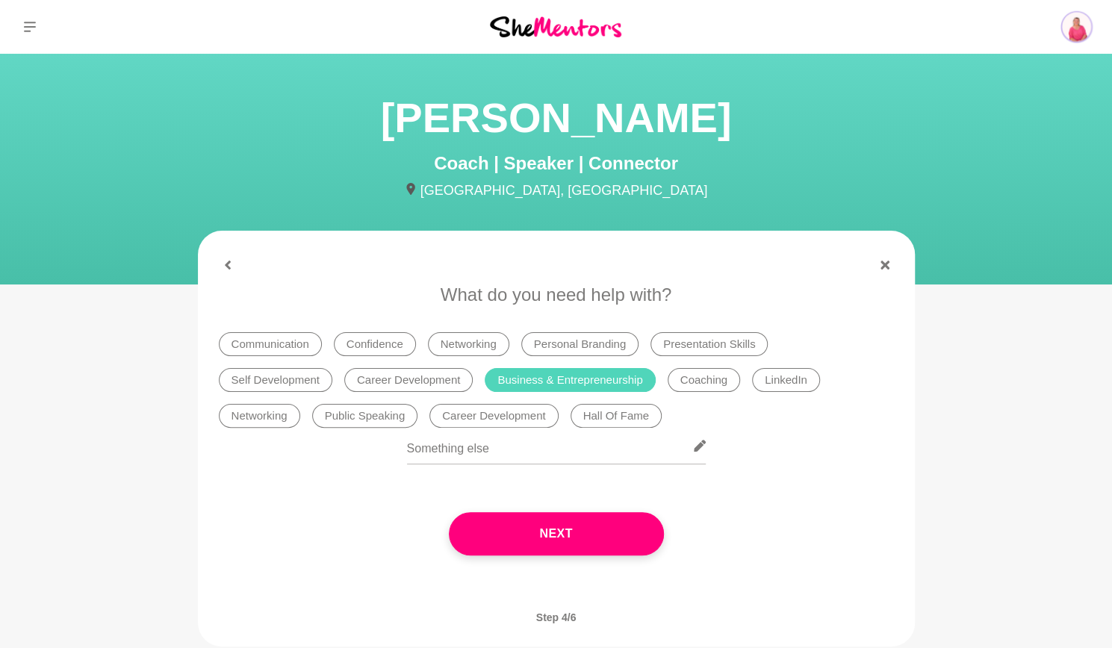
click at [752, 380] on li "LinkedIn" at bounding box center [786, 380] width 68 height 24
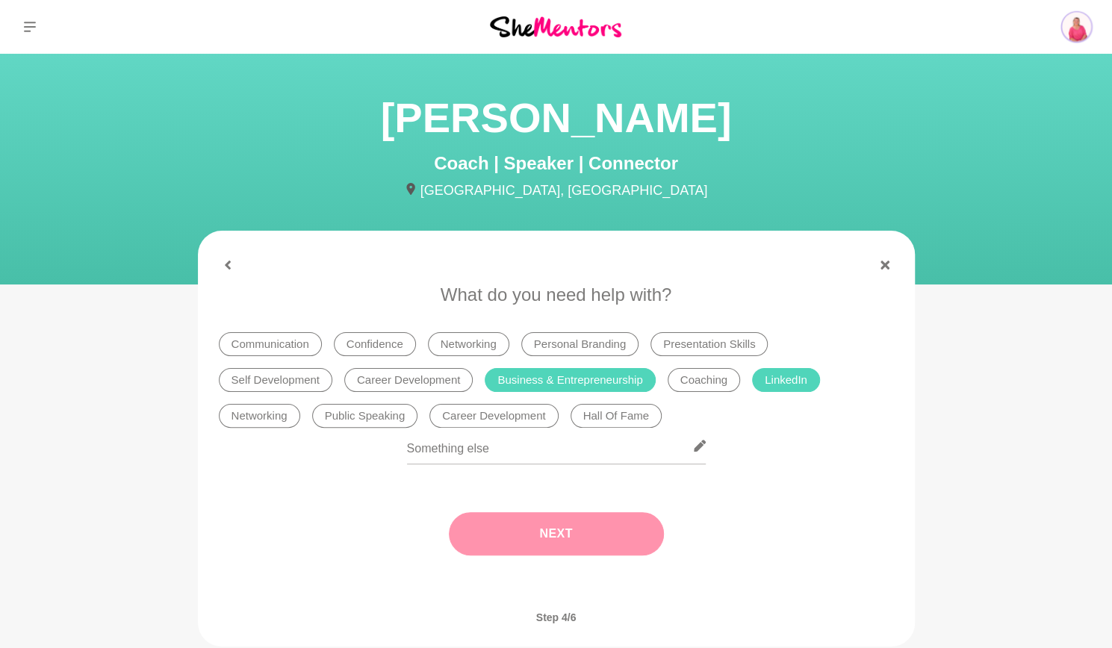
click at [598, 525] on button "Next" at bounding box center [556, 533] width 215 height 43
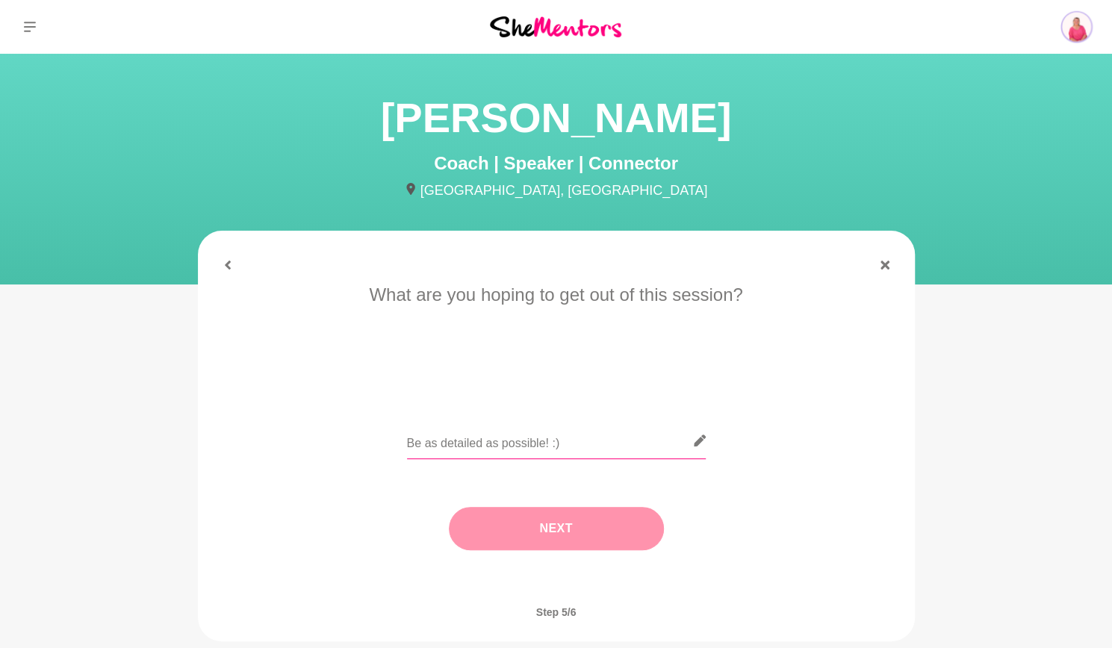
click at [553, 446] on input "text" at bounding box center [556, 441] width 299 height 37
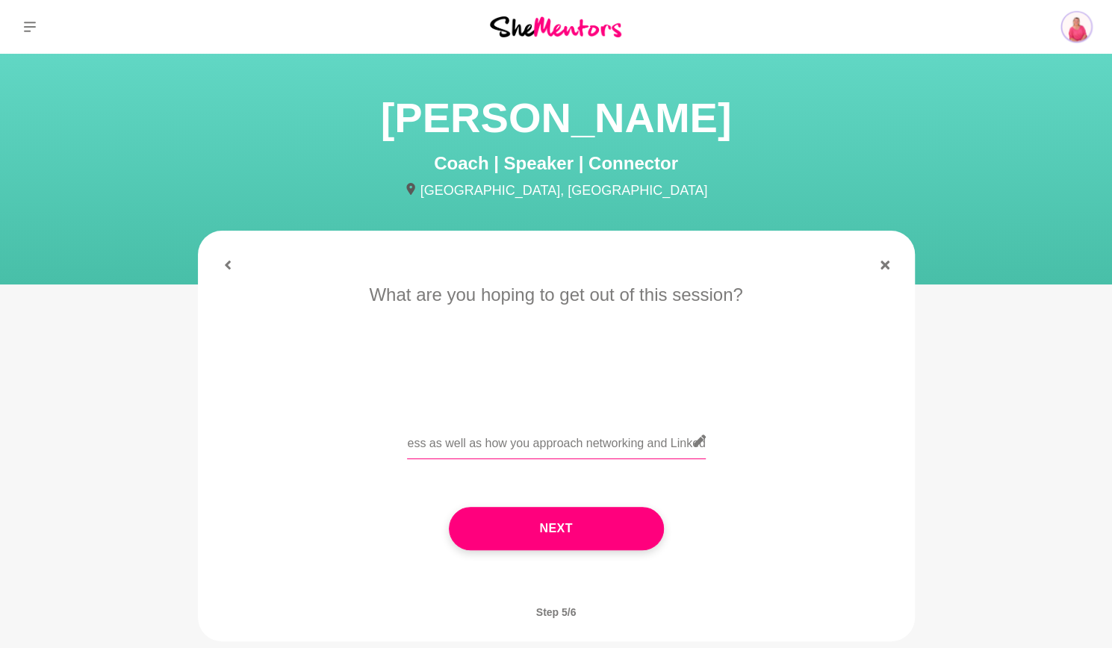
scroll to position [0, 200]
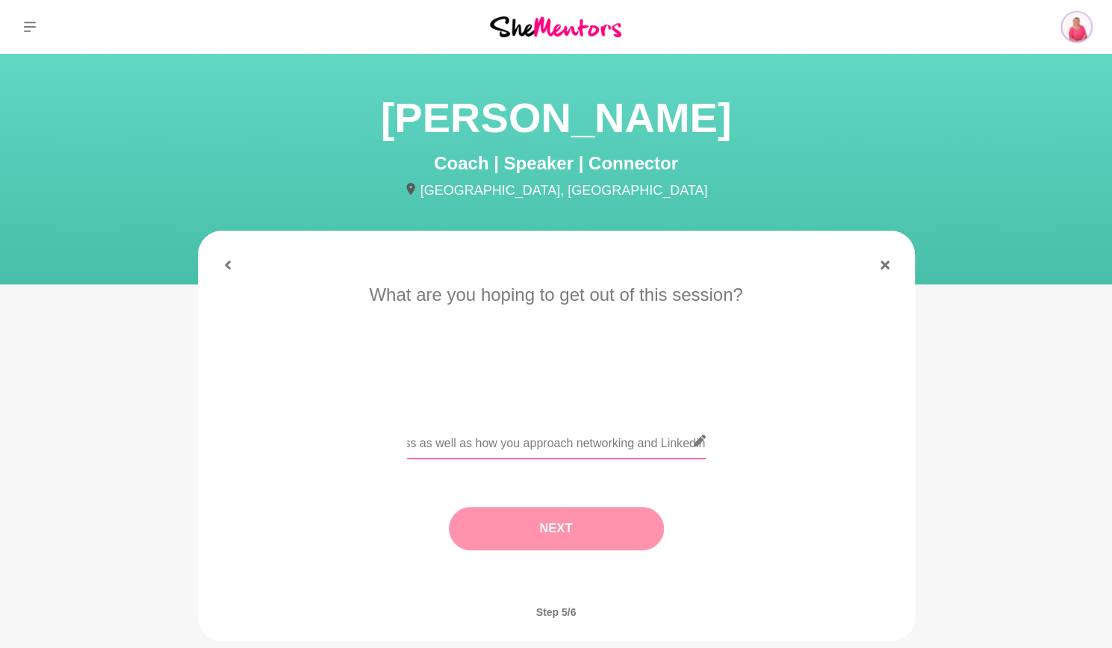
type input "Would love to hear about your business as well as how you approach networking a…"
click at [526, 537] on button "Next" at bounding box center [556, 528] width 215 height 43
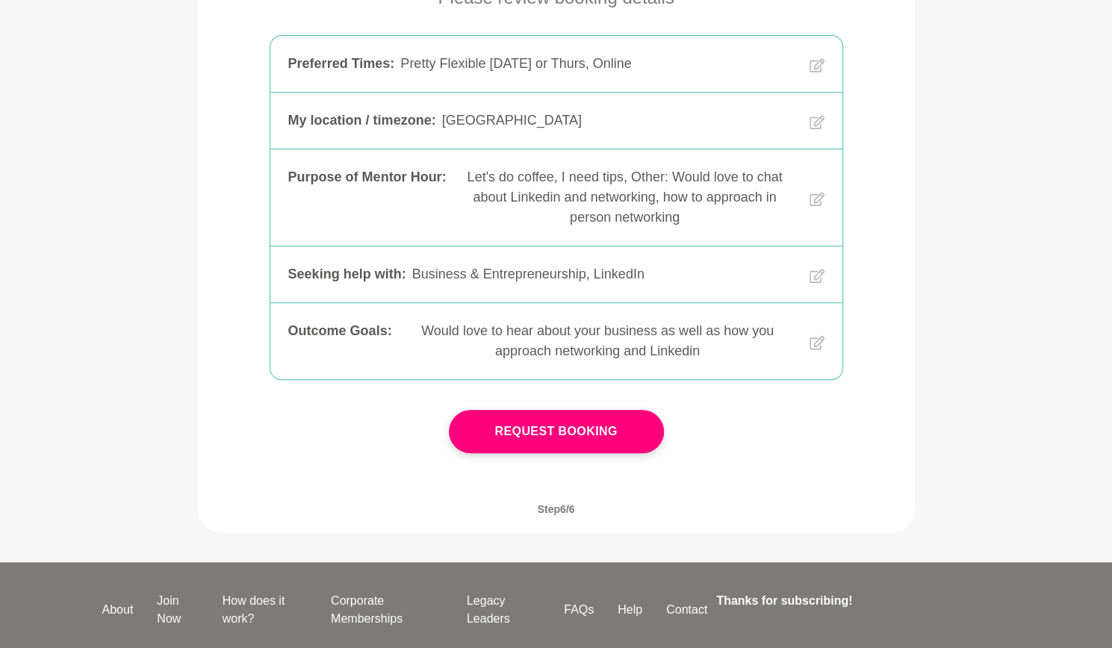
scroll to position [299, 0]
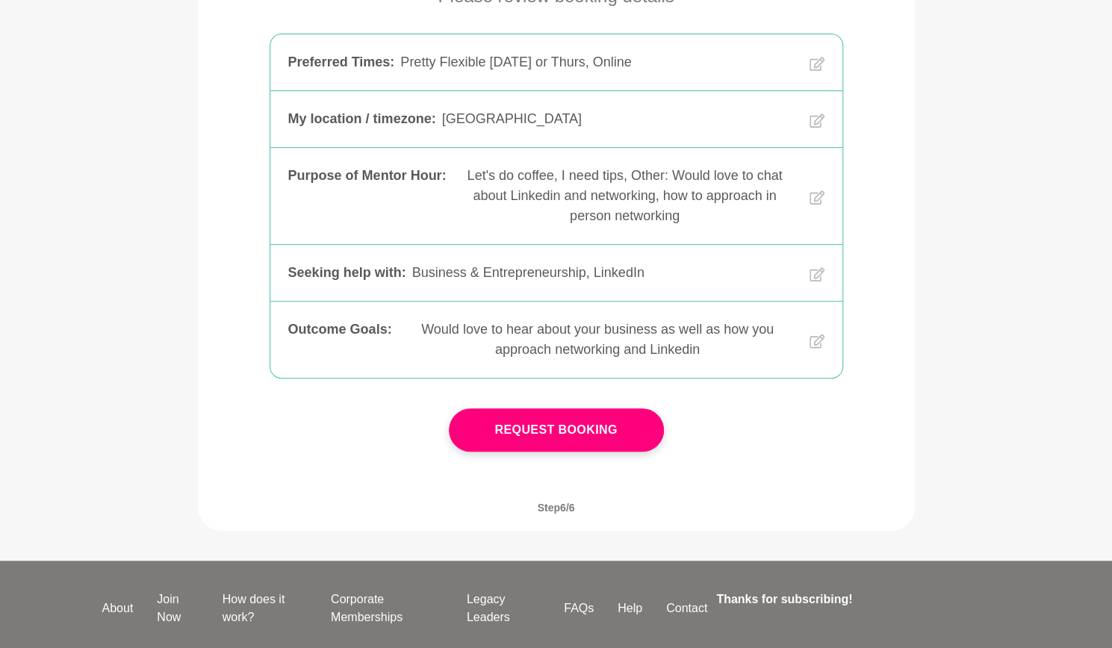
click at [602, 433] on button "Request Booking" at bounding box center [556, 430] width 215 height 43
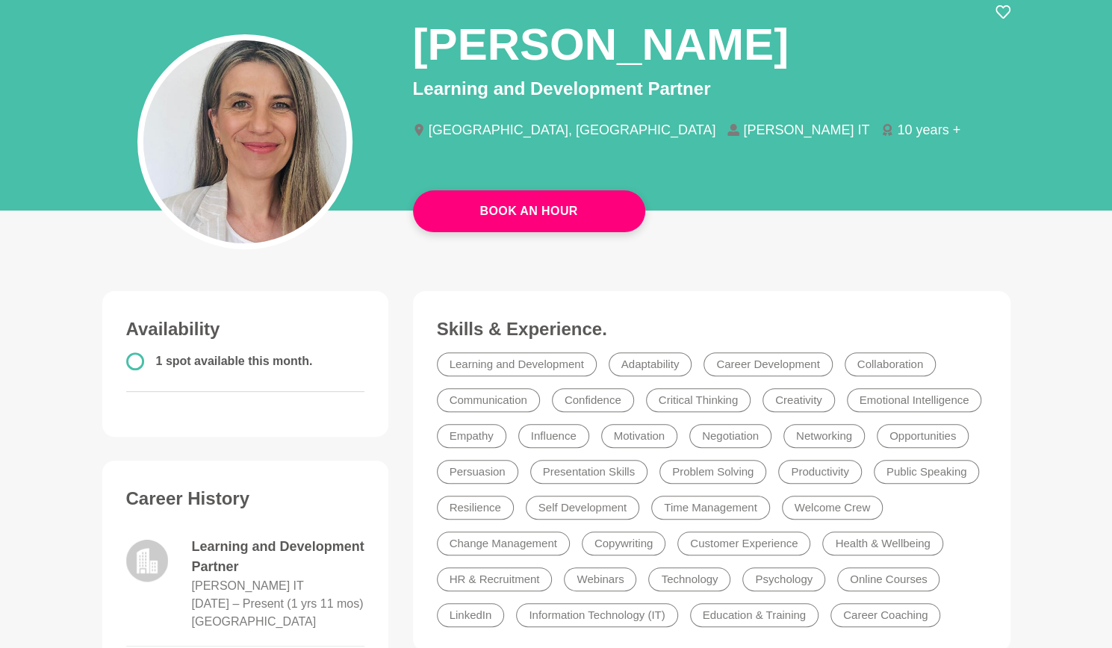
scroll to position [75, 0]
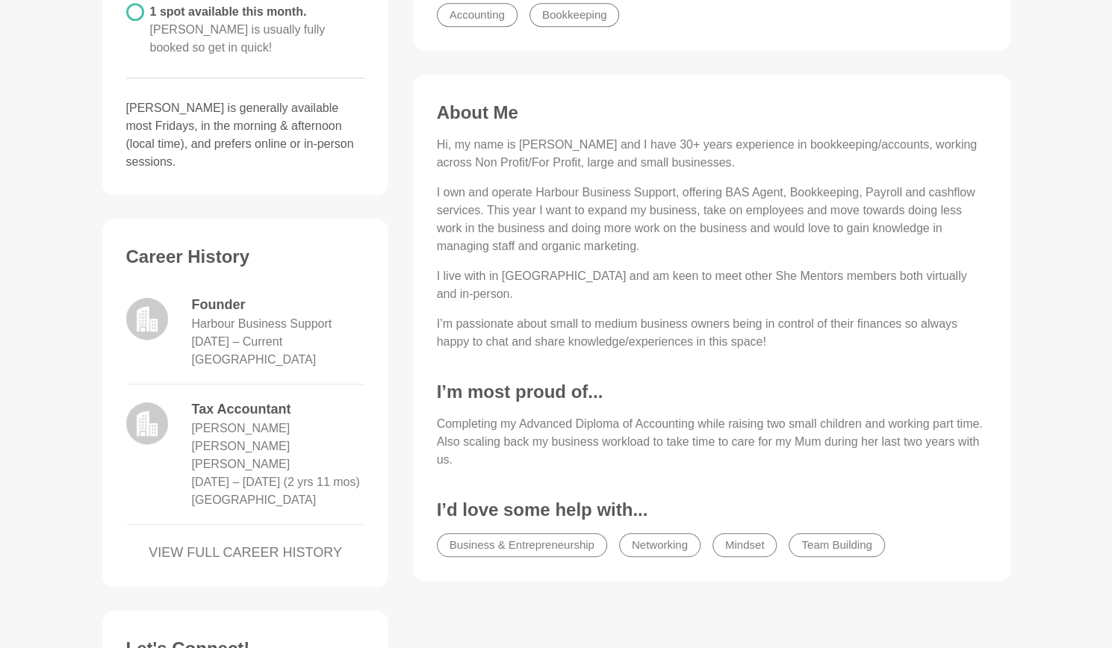
scroll to position [374, 0]
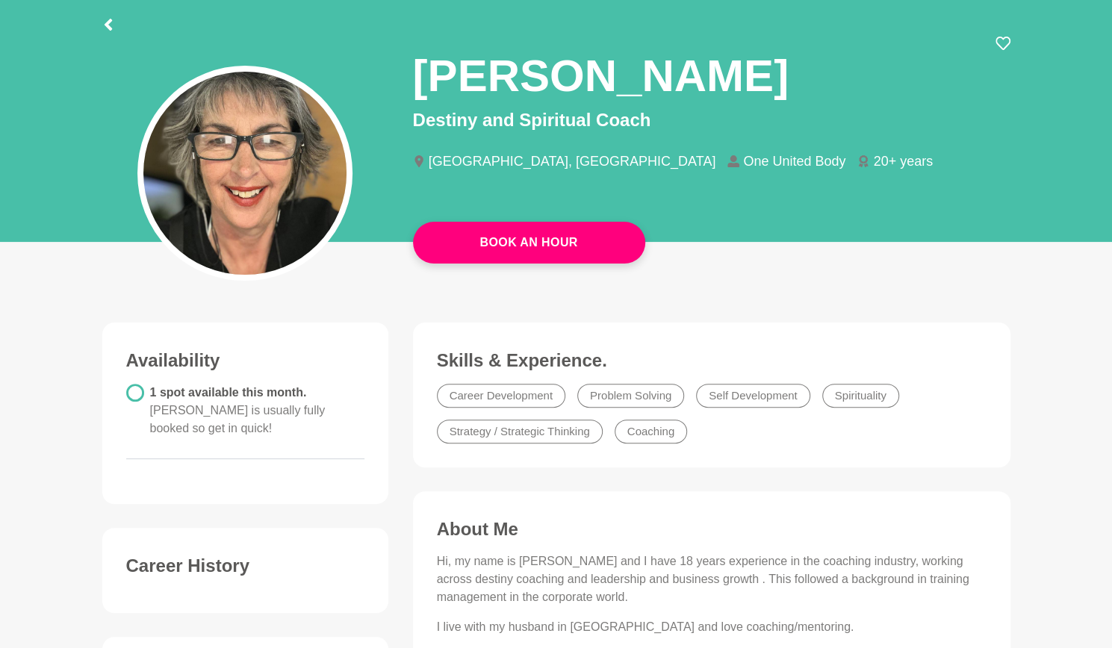
scroll to position [75, 0]
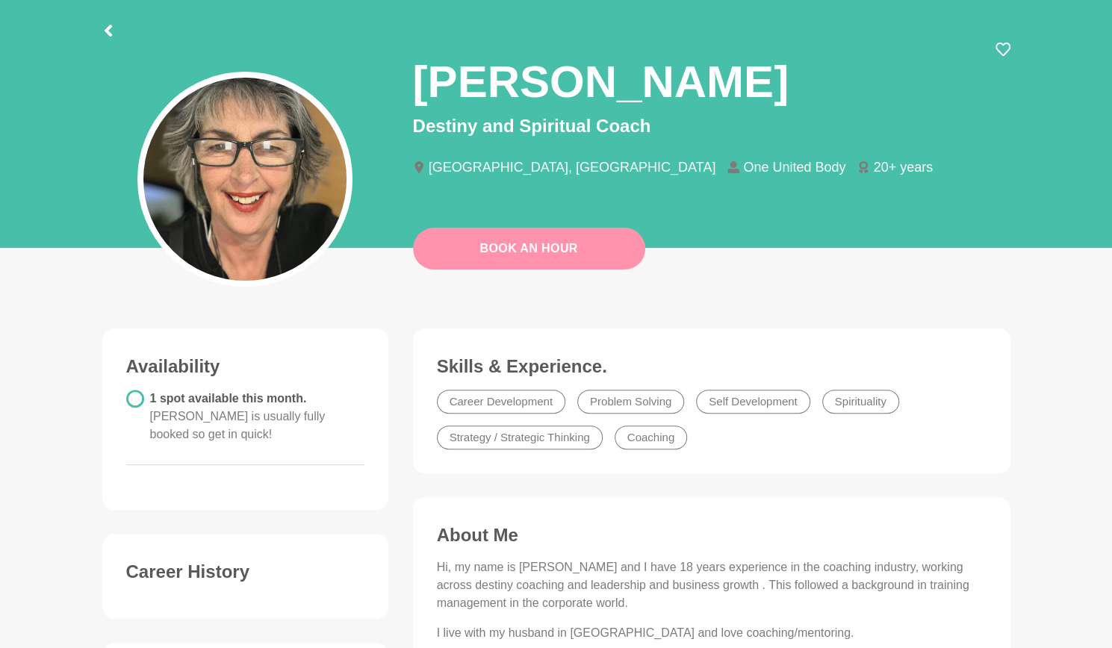
click at [528, 251] on link "Book An Hour" at bounding box center [529, 249] width 232 height 42
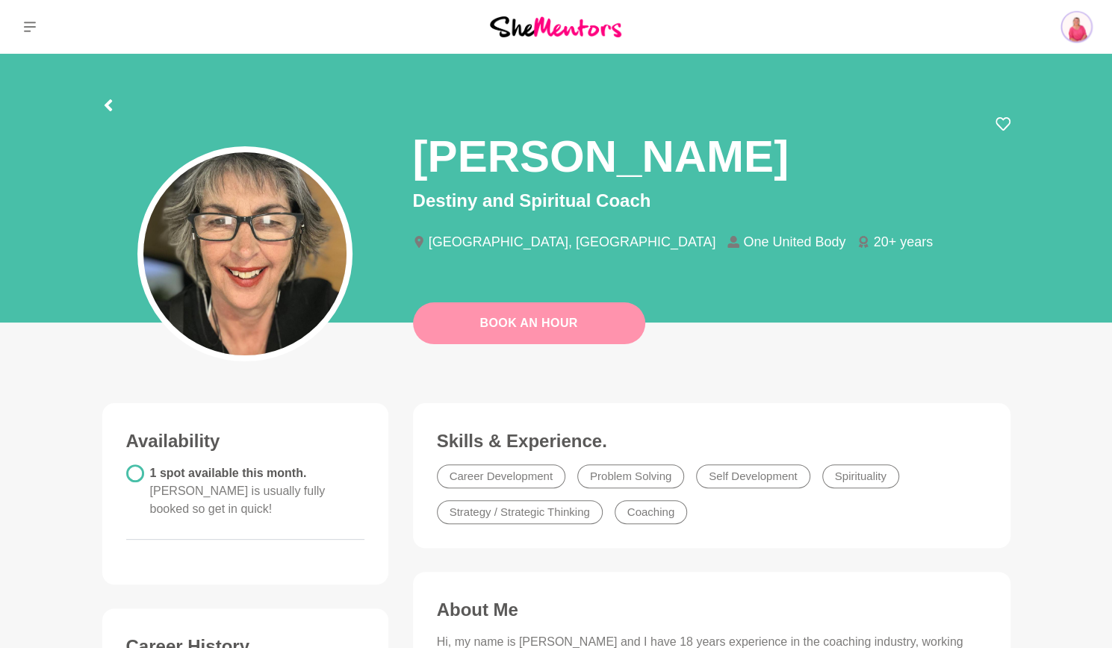
click at [562, 323] on link "Book An Hour" at bounding box center [529, 324] width 232 height 42
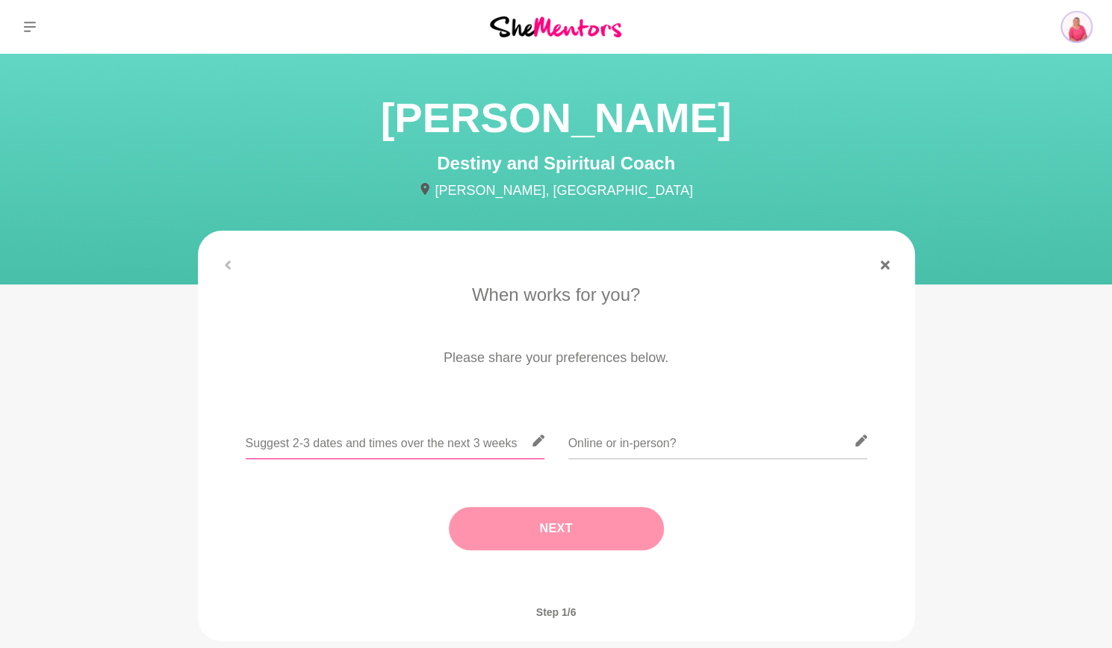
click at [405, 433] on input "text" at bounding box center [395, 441] width 299 height 37
click at [405, 433] on input "F" at bounding box center [395, 441] width 299 height 37
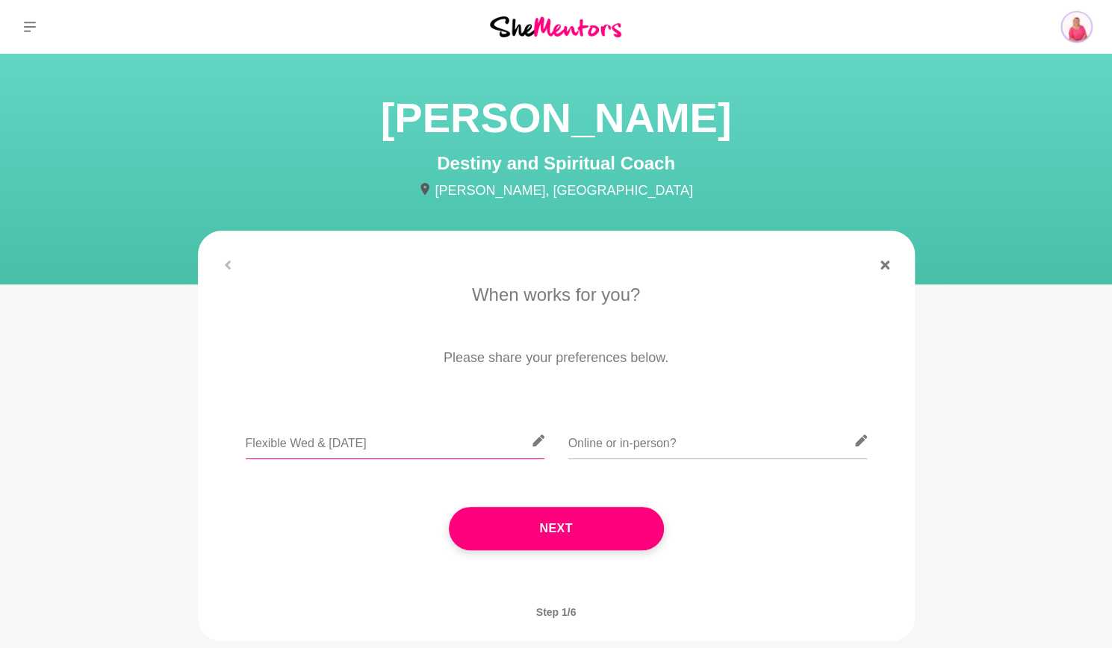
type input "Flexible Wed & [DATE]"
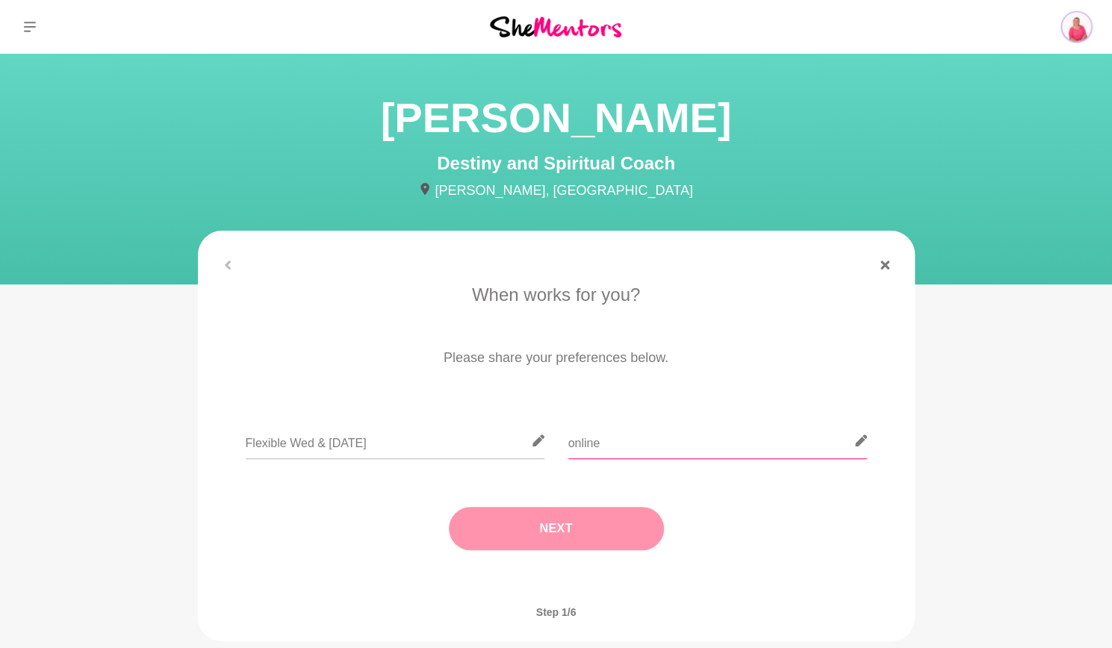
type input "online"
click at [508, 508] on button "Next" at bounding box center [556, 528] width 215 height 43
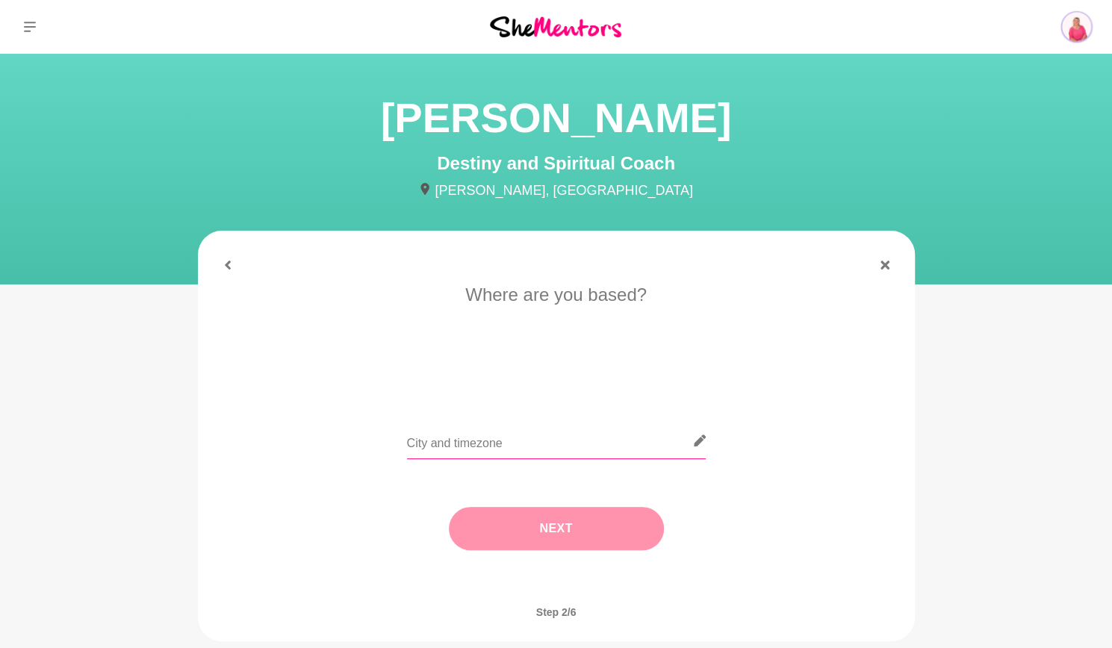
click at [488, 440] on input "text" at bounding box center [556, 441] width 299 height 37
type input "[GEOGRAPHIC_DATA]"
click at [528, 515] on button "Next" at bounding box center [556, 528] width 215 height 43
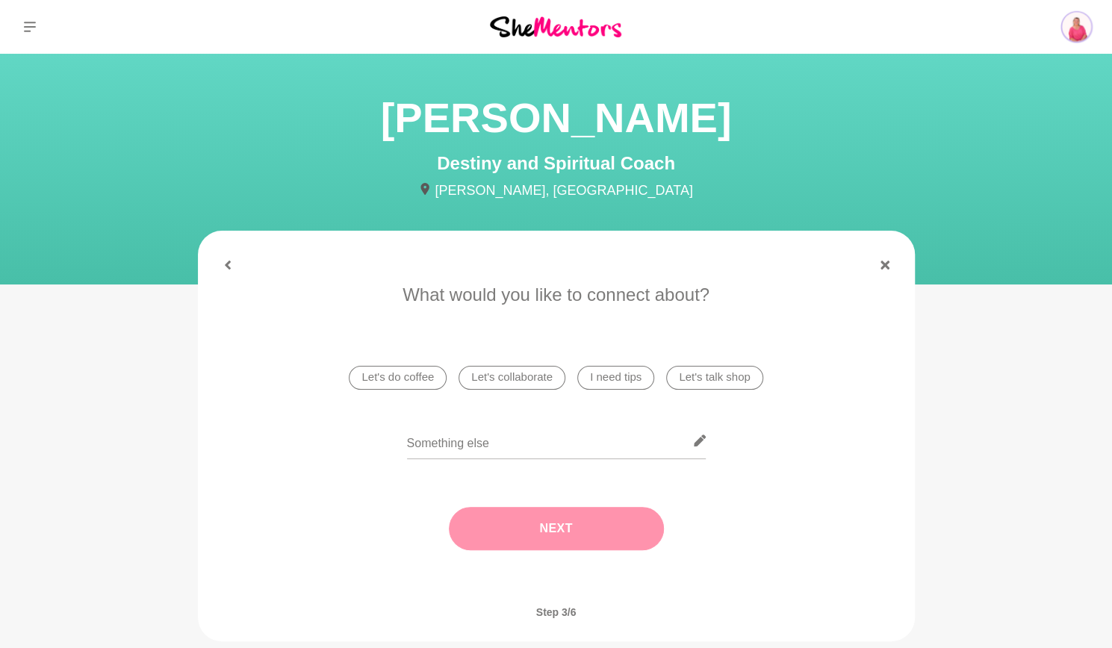
click at [424, 374] on li "Let's do coffee" at bounding box center [398, 378] width 98 height 24
click at [571, 540] on button "Next" at bounding box center [556, 528] width 215 height 43
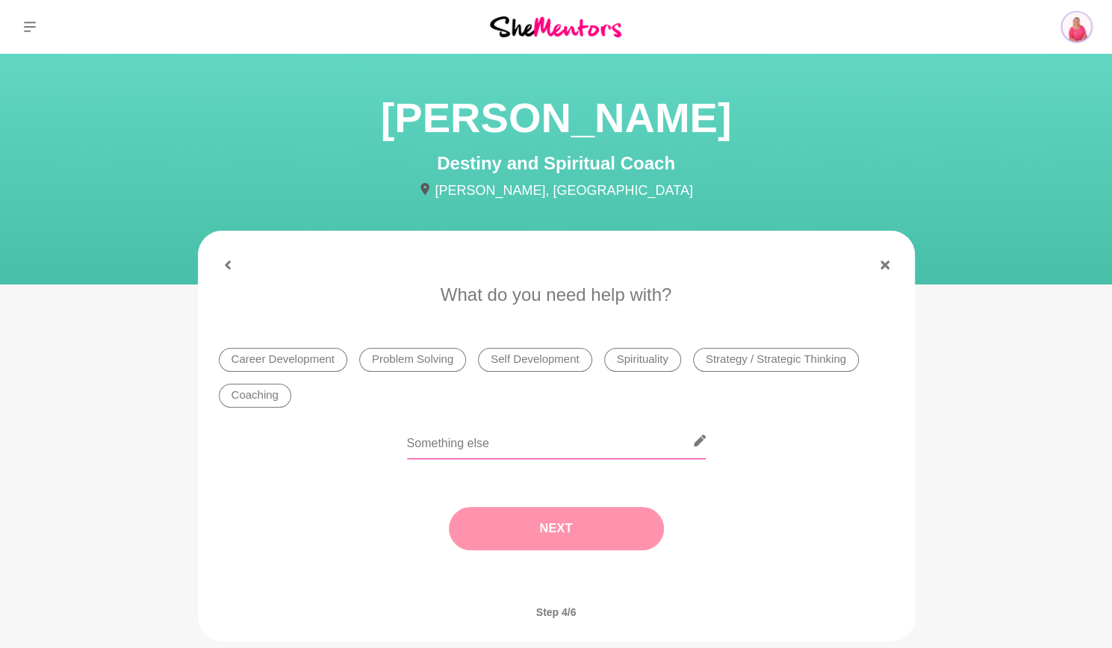
click at [463, 446] on input "text" at bounding box center [556, 441] width 299 height 37
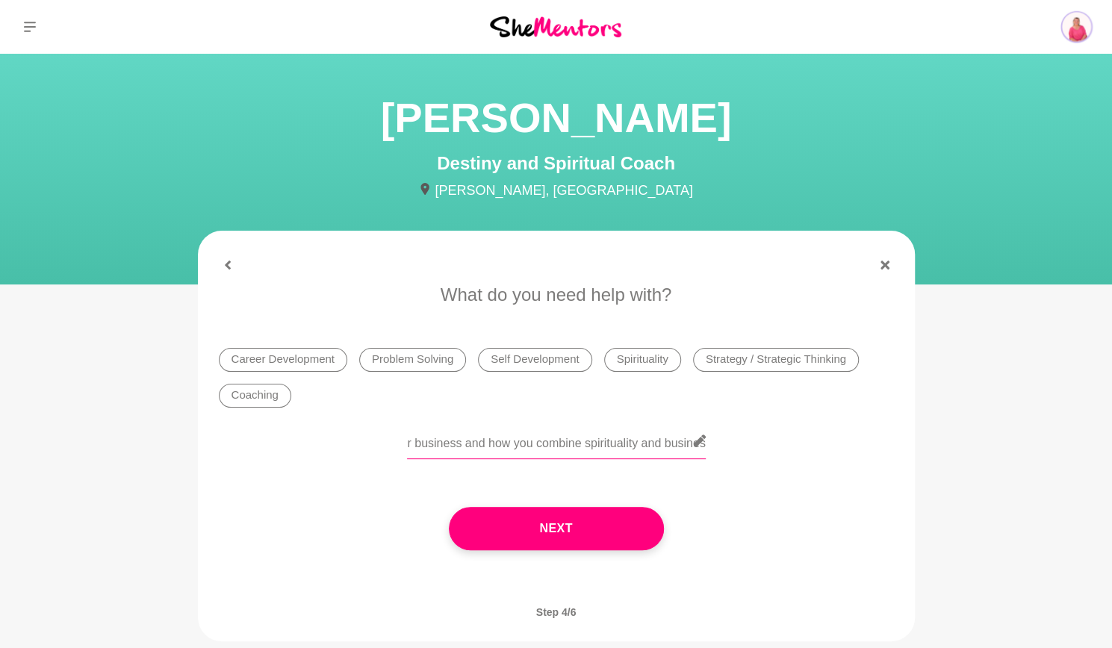
scroll to position [0, 161]
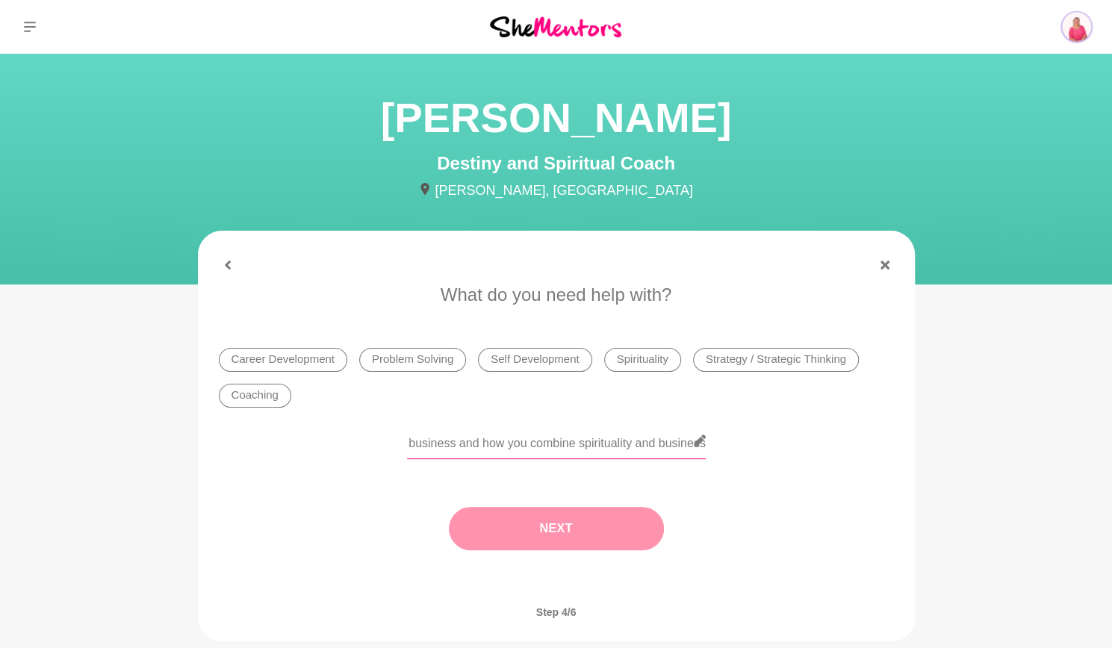
type input "Would love to hear about your business and how you combine spirituality and bus…"
click at [600, 537] on button "Next" at bounding box center [556, 528] width 215 height 43
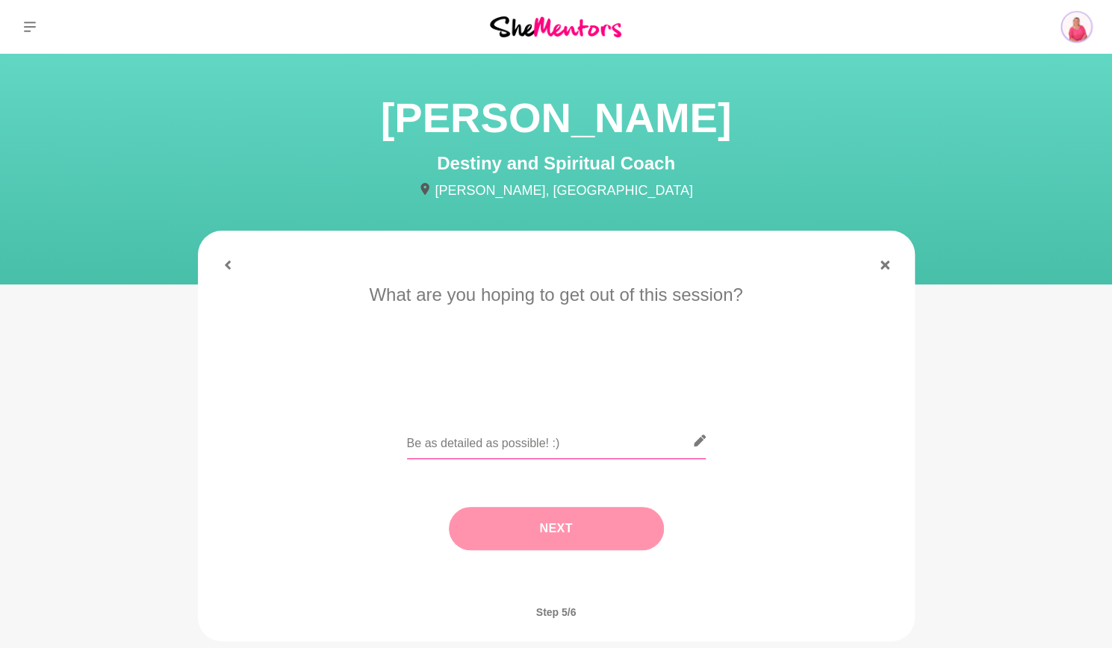
click at [599, 444] on input "text" at bounding box center [556, 441] width 299 height 37
type input "Would just love to hear more about your work"
click at [596, 541] on button "Next" at bounding box center [556, 528] width 215 height 43
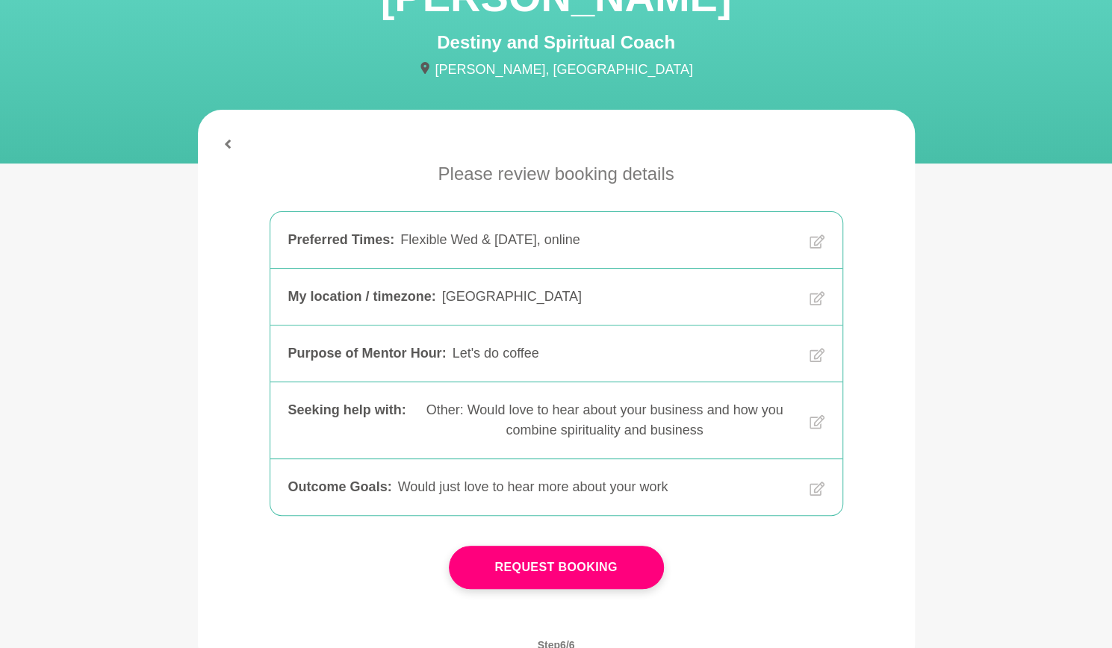
scroll to position [299, 0]
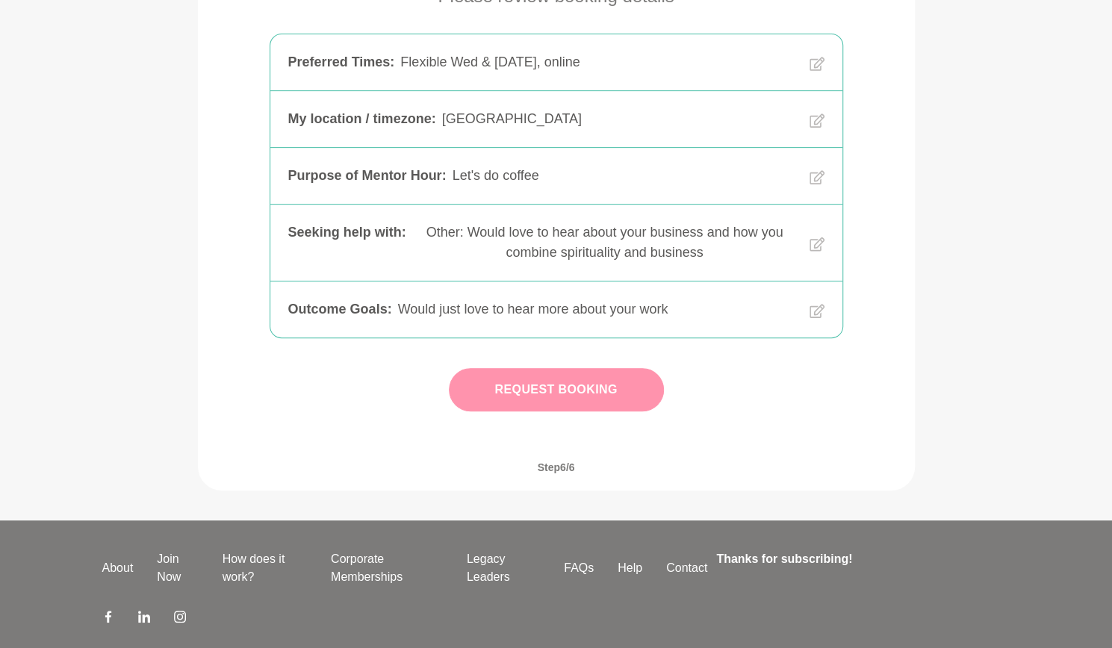
click at [623, 392] on button "Request Booking" at bounding box center [556, 389] width 215 height 43
